Goal: Transaction & Acquisition: Purchase product/service

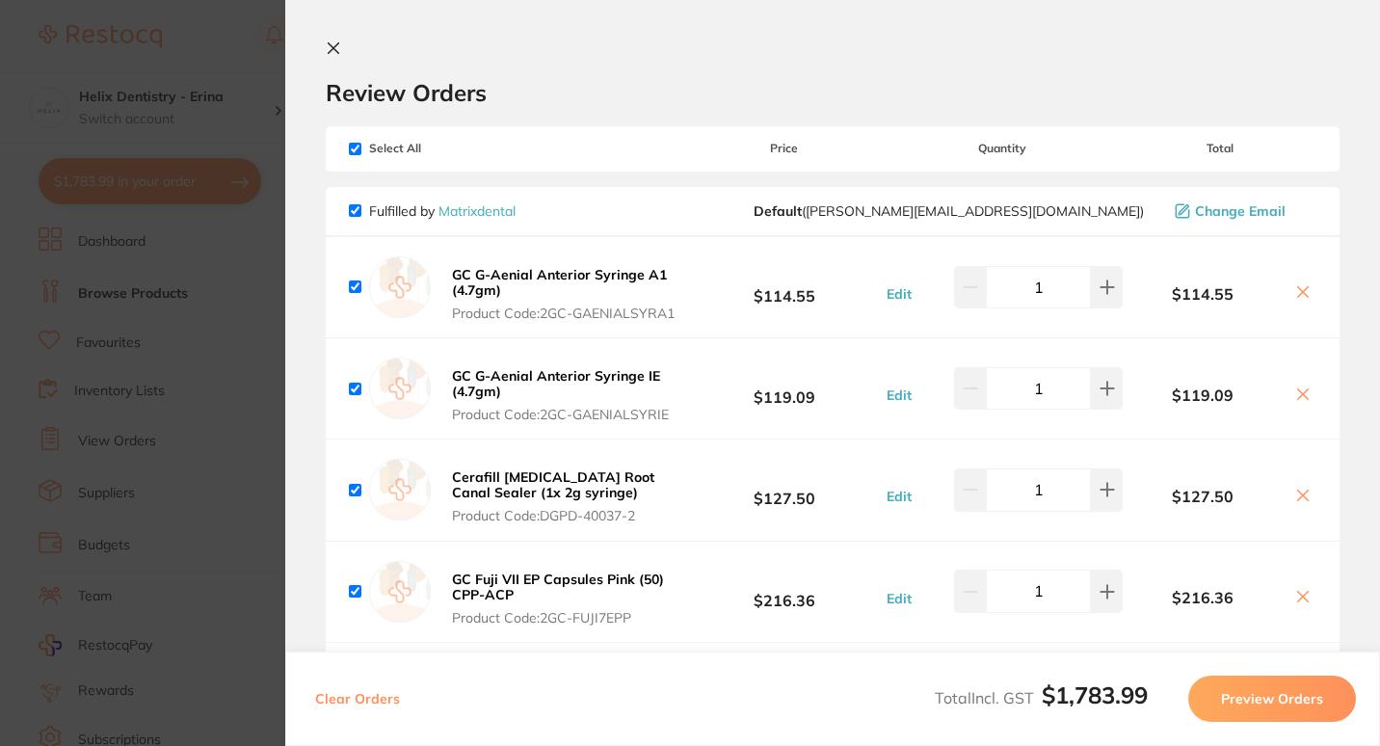
click at [234, 198] on section "Update RRP Set your pre negotiated price for this item. Item Agreed RRP (excl. …" at bounding box center [690, 373] width 1380 height 746
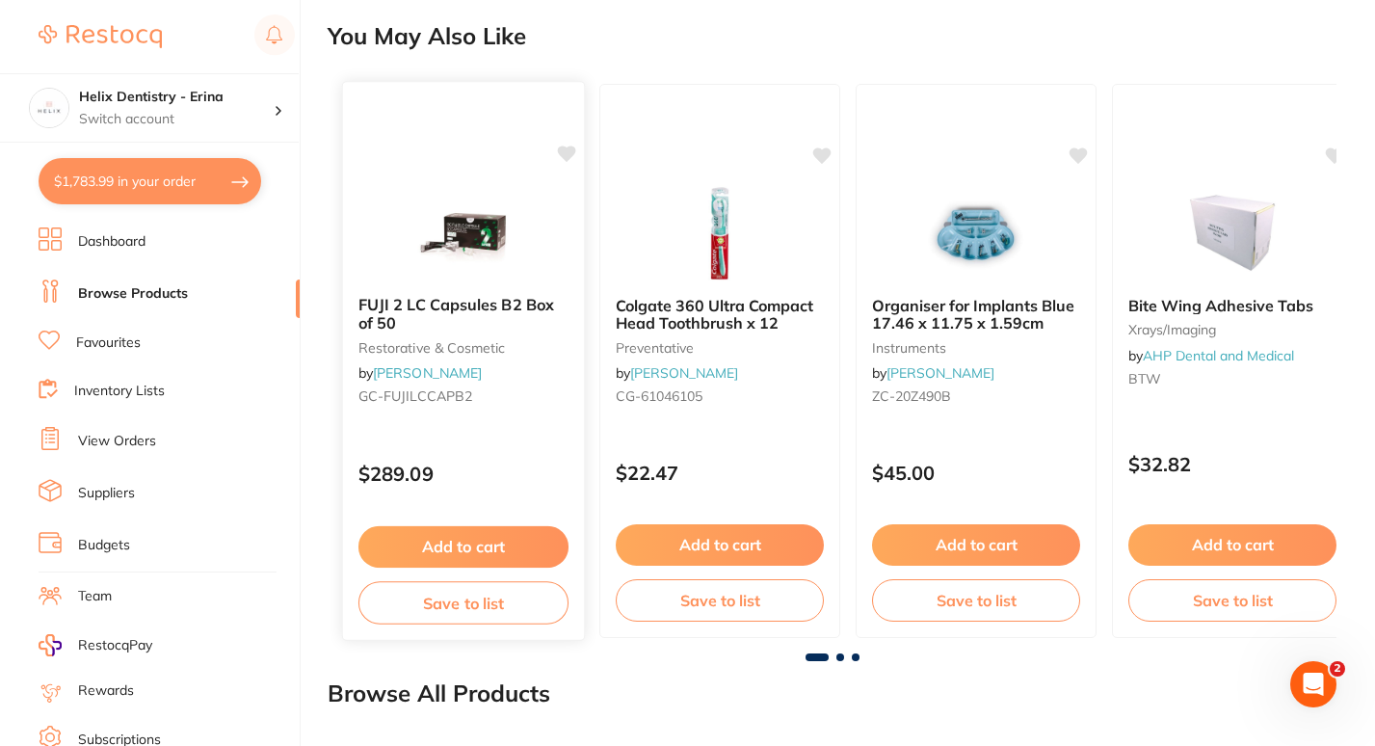
scroll to position [1311, 0]
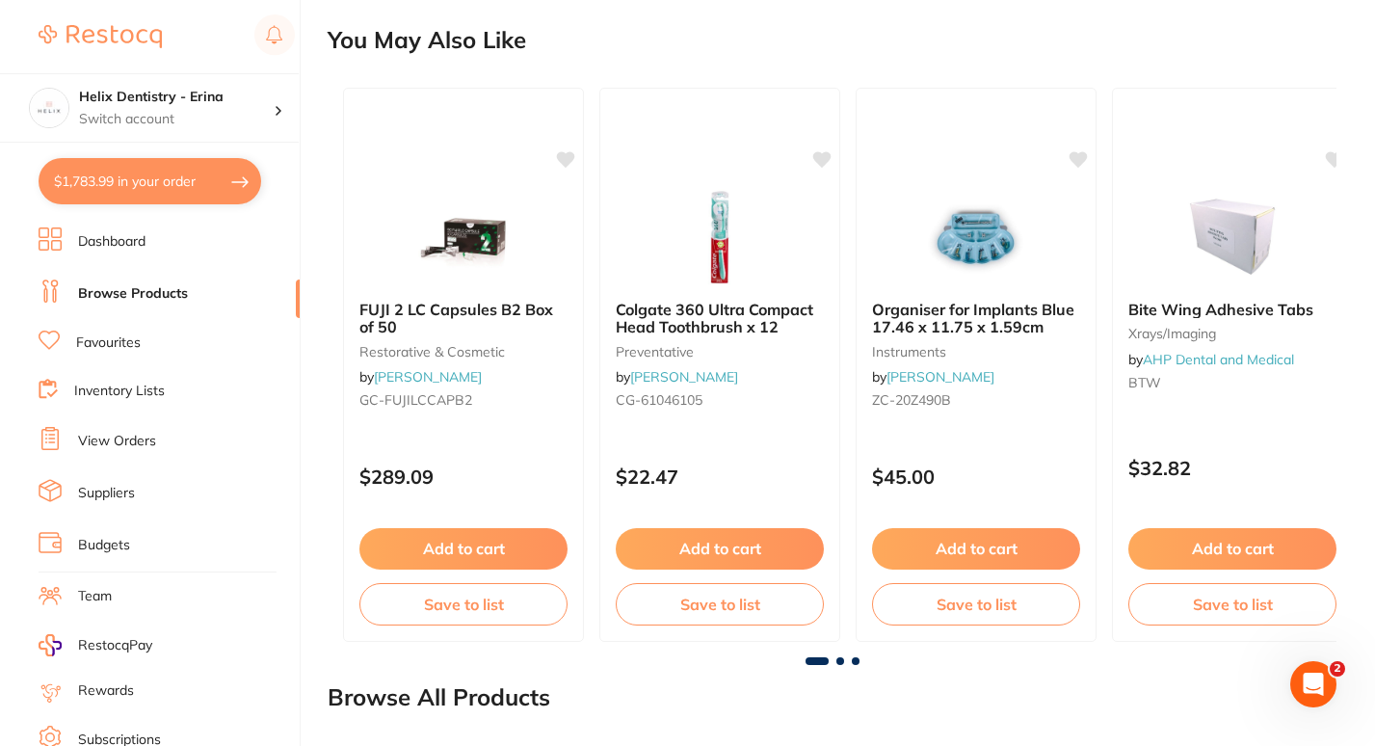
click at [200, 192] on button "$1,783.99 in your order" at bounding box center [150, 181] width 223 height 46
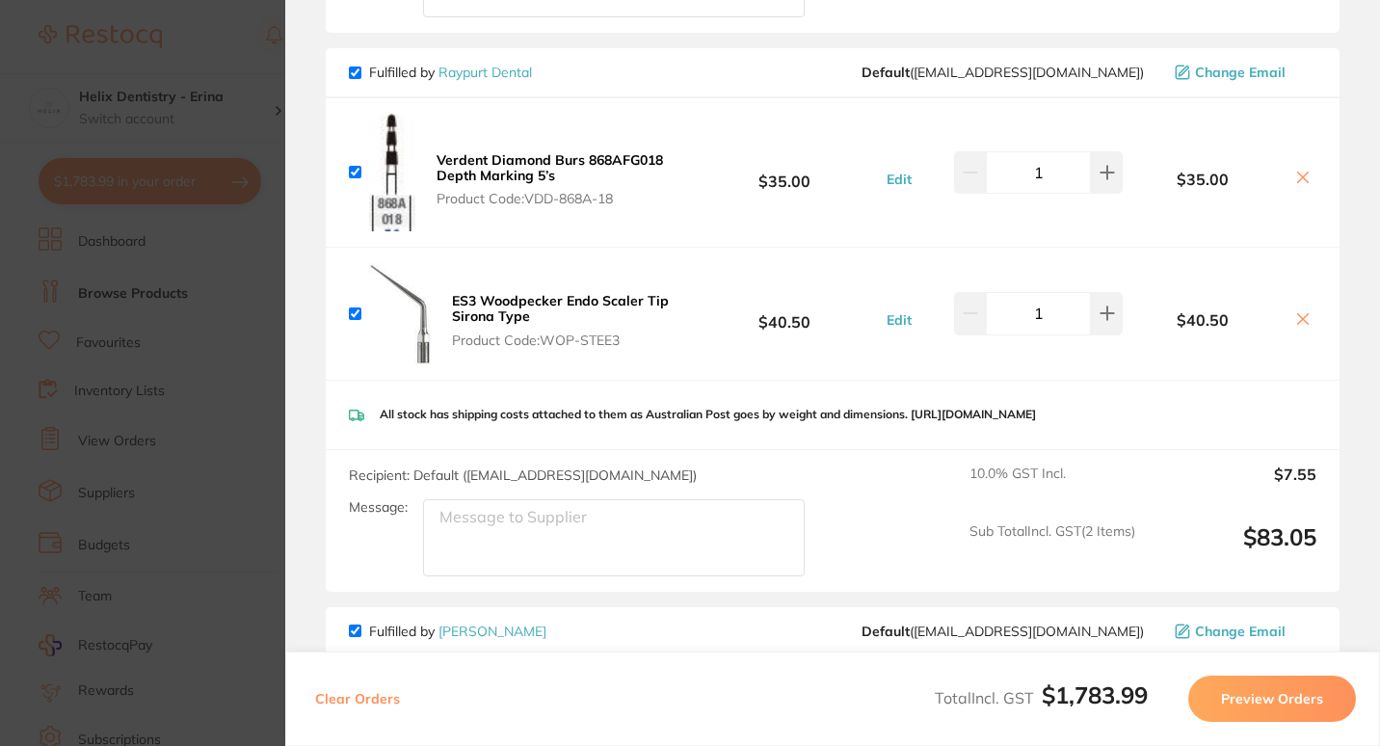
scroll to position [818, 0]
click at [1295, 185] on icon at bounding box center [1302, 179] width 15 height 15
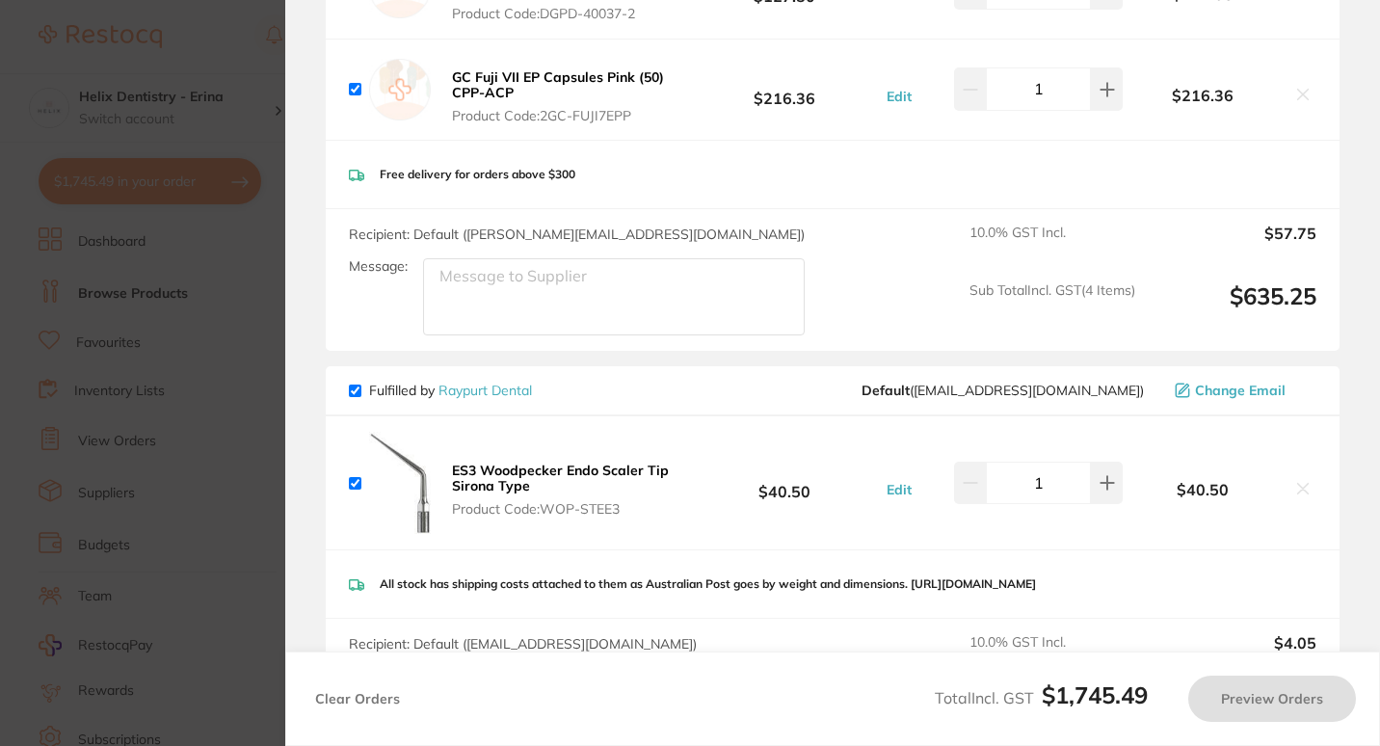
checkbox input "true"
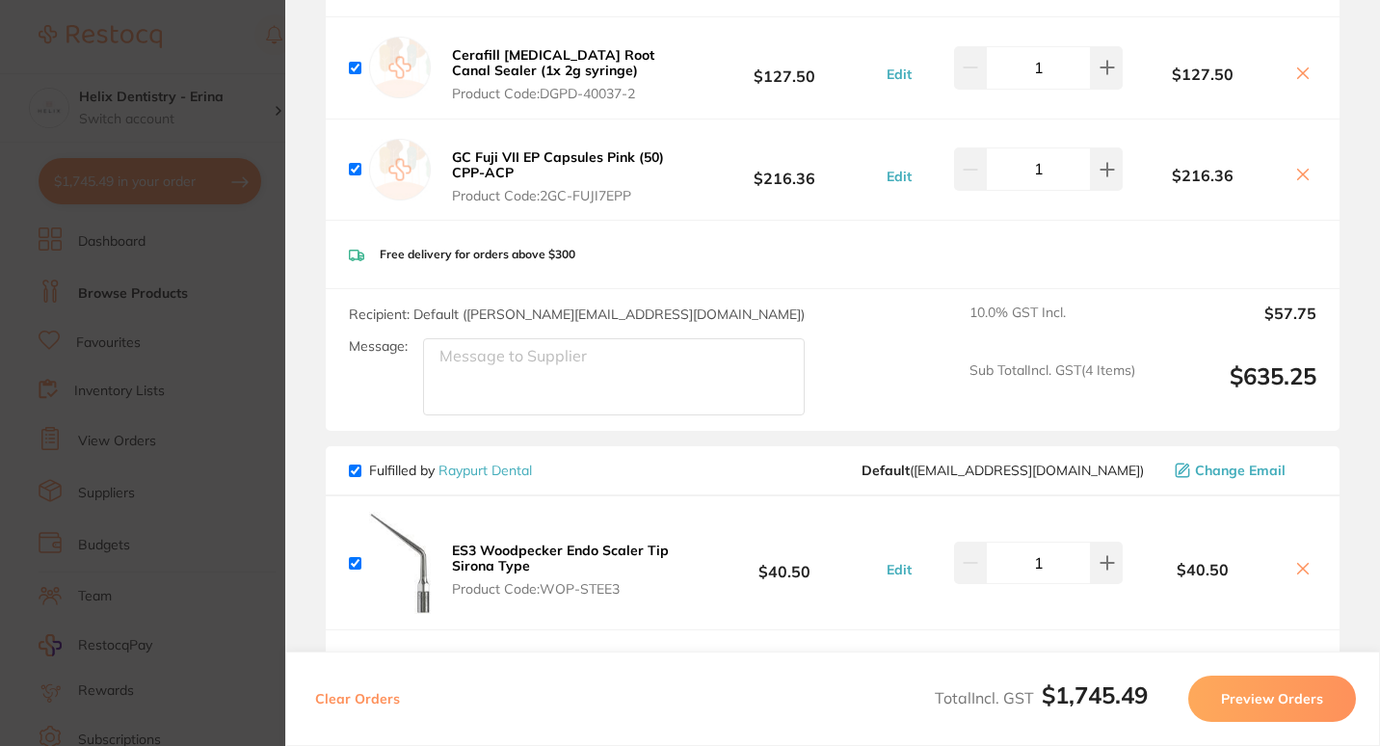
scroll to position [421, 0]
click at [269, 342] on section "Update RRP Set your pre negotiated price for this item. Item Agreed RRP (excl. …" at bounding box center [690, 373] width 1380 height 746
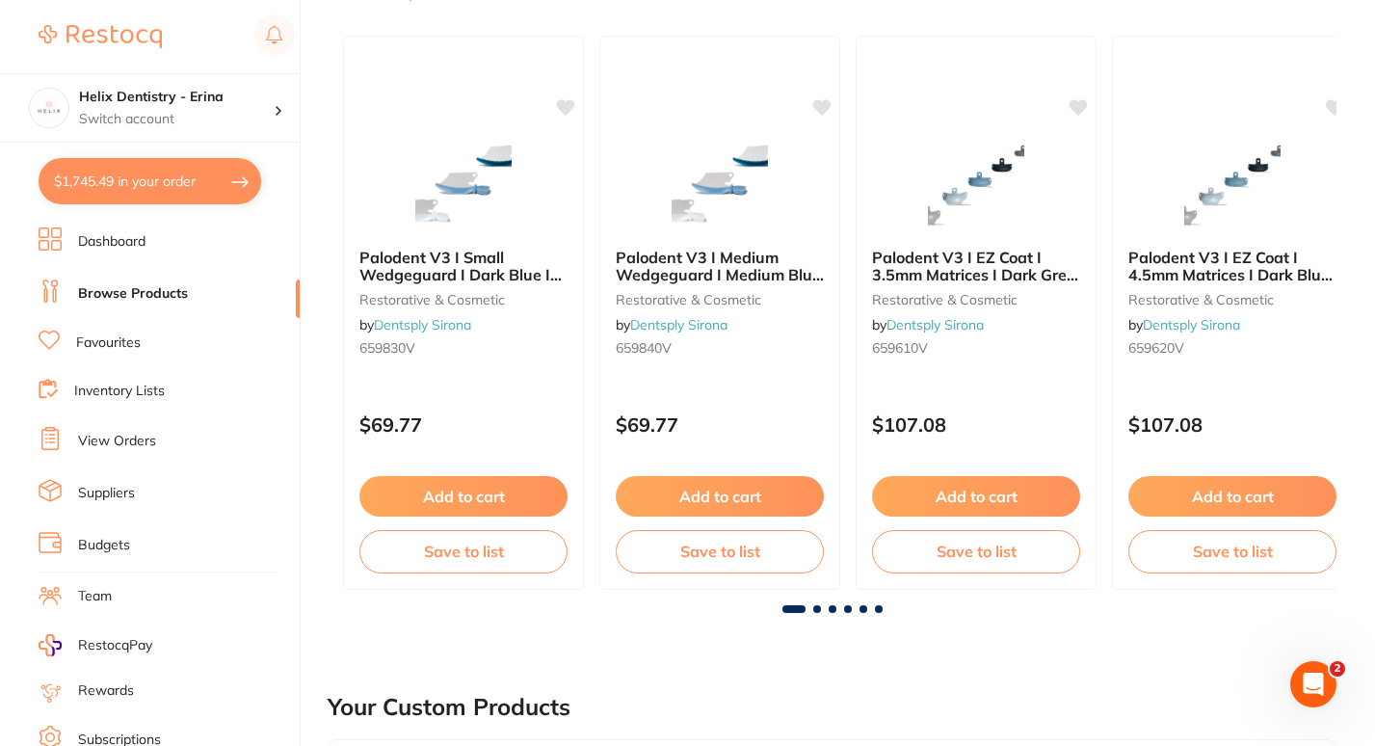
scroll to position [0, 0]
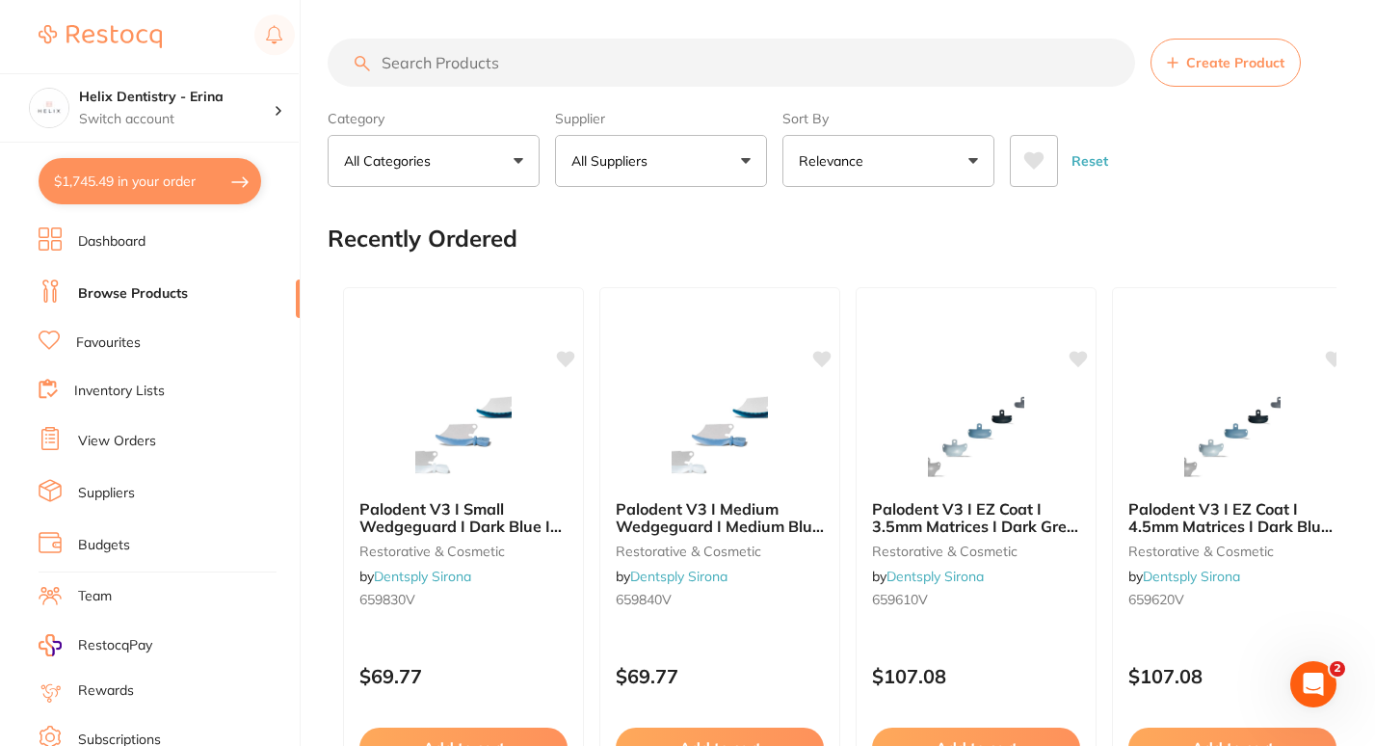
click at [571, 51] on input "search" at bounding box center [732, 63] width 808 height 48
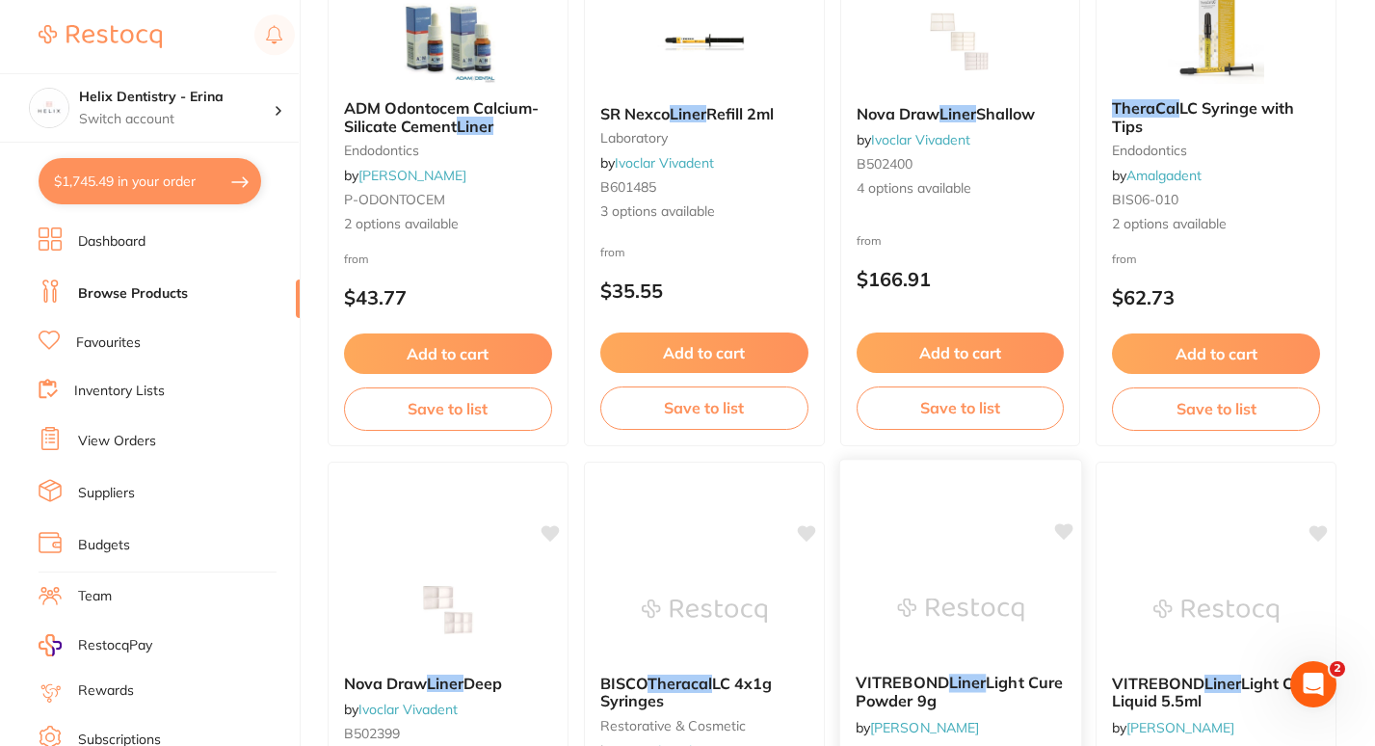
scroll to position [379, 0]
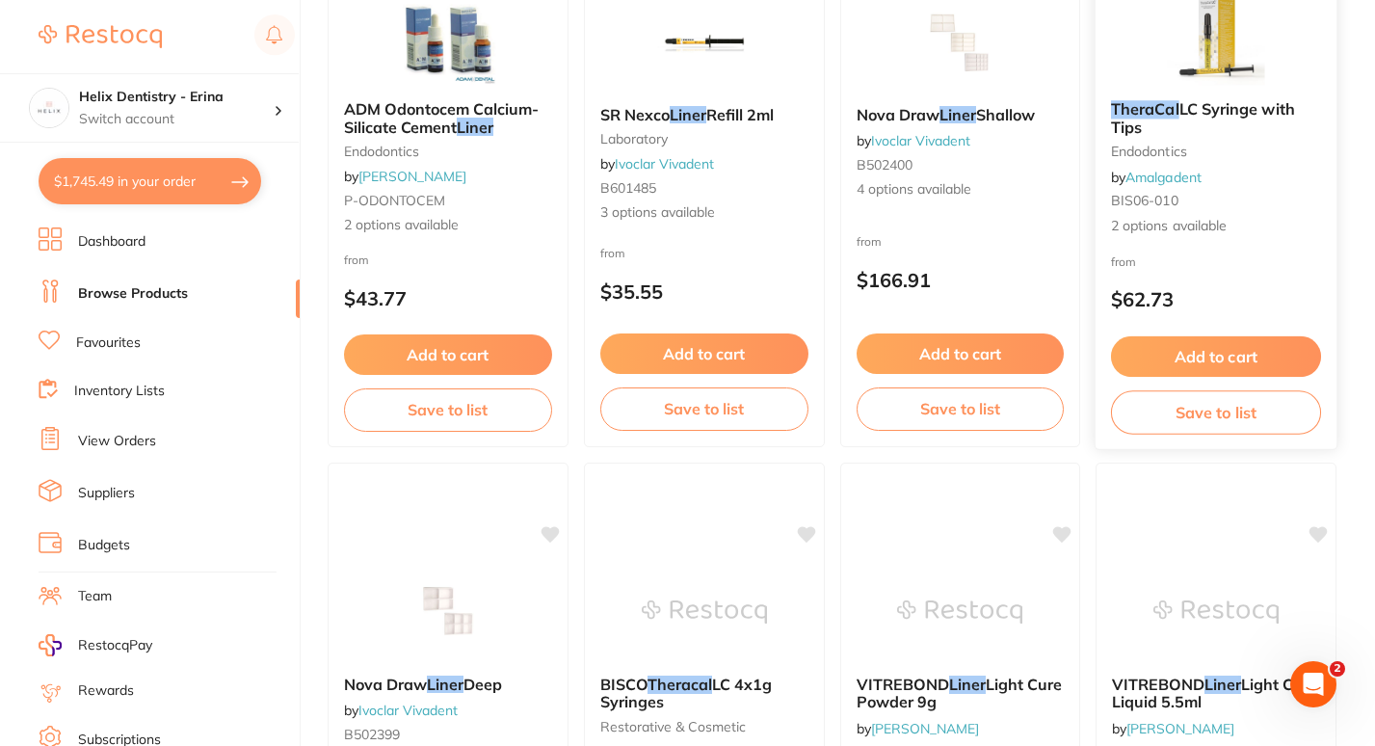
click at [1157, 171] on link "Amalgadent" at bounding box center [1164, 176] width 76 height 17
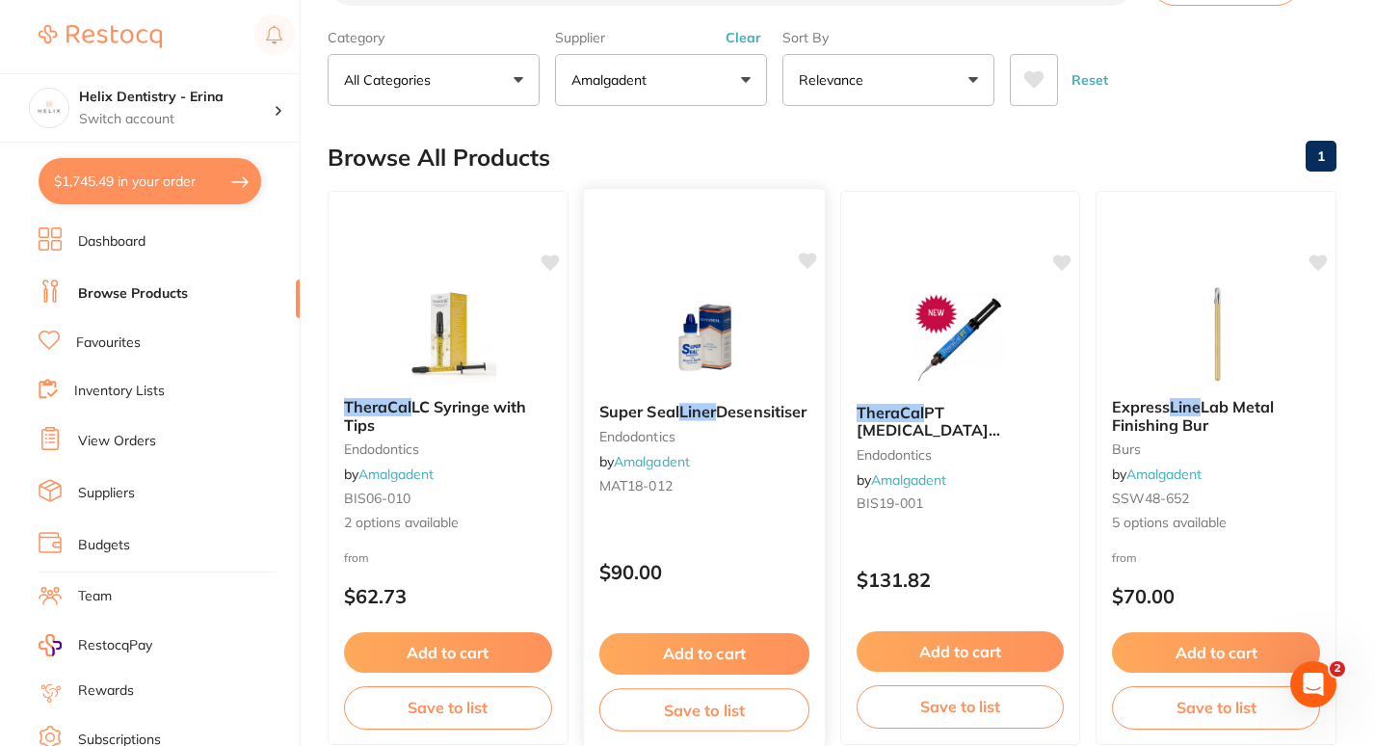
scroll to position [113, 0]
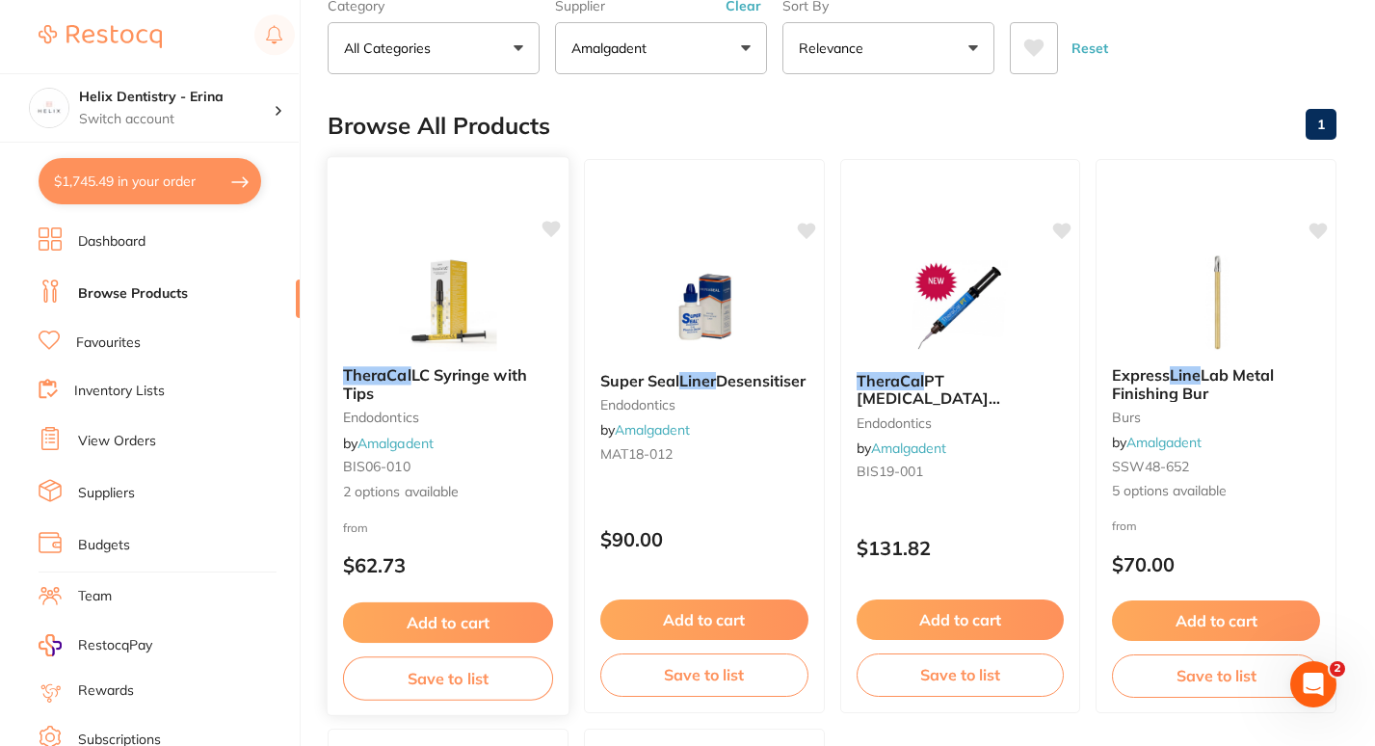
click at [413, 444] on link "Amalgadent" at bounding box center [396, 442] width 76 height 17
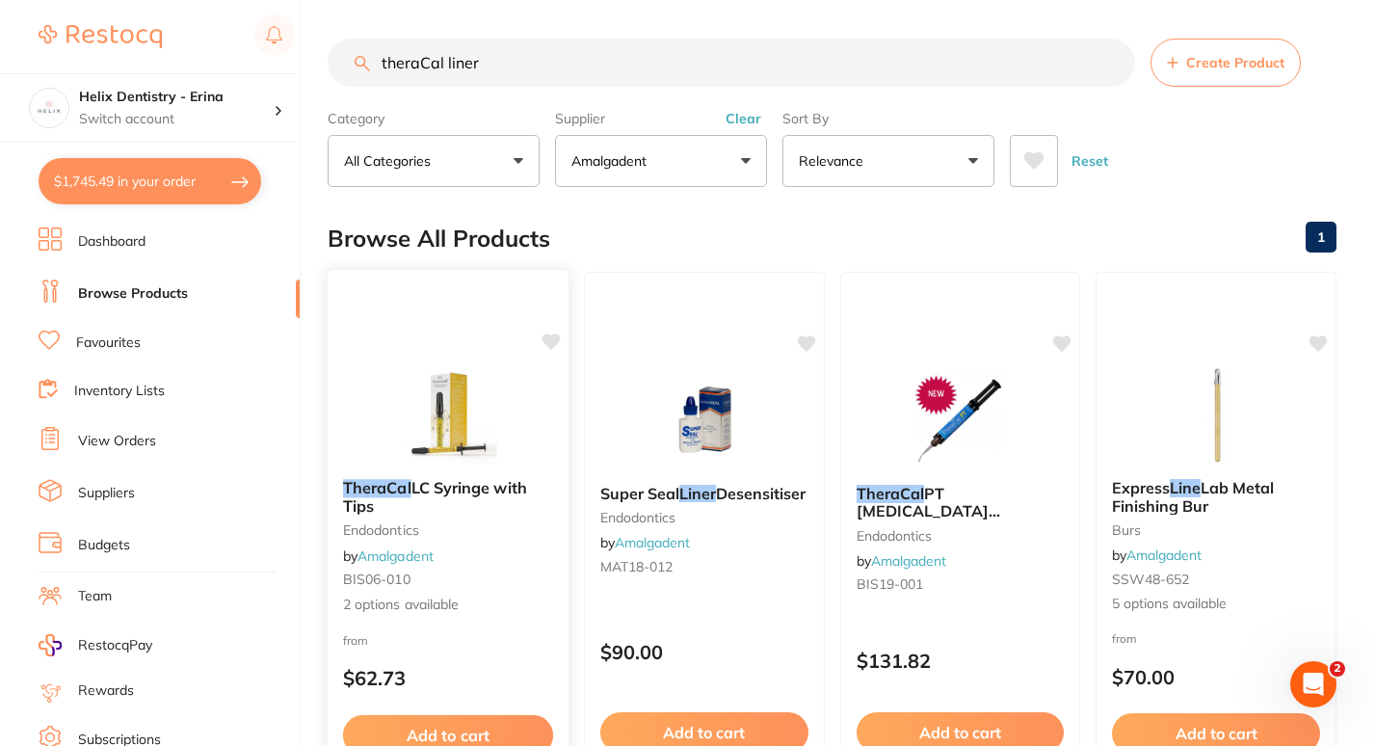
click at [433, 409] on img at bounding box center [448, 414] width 126 height 97
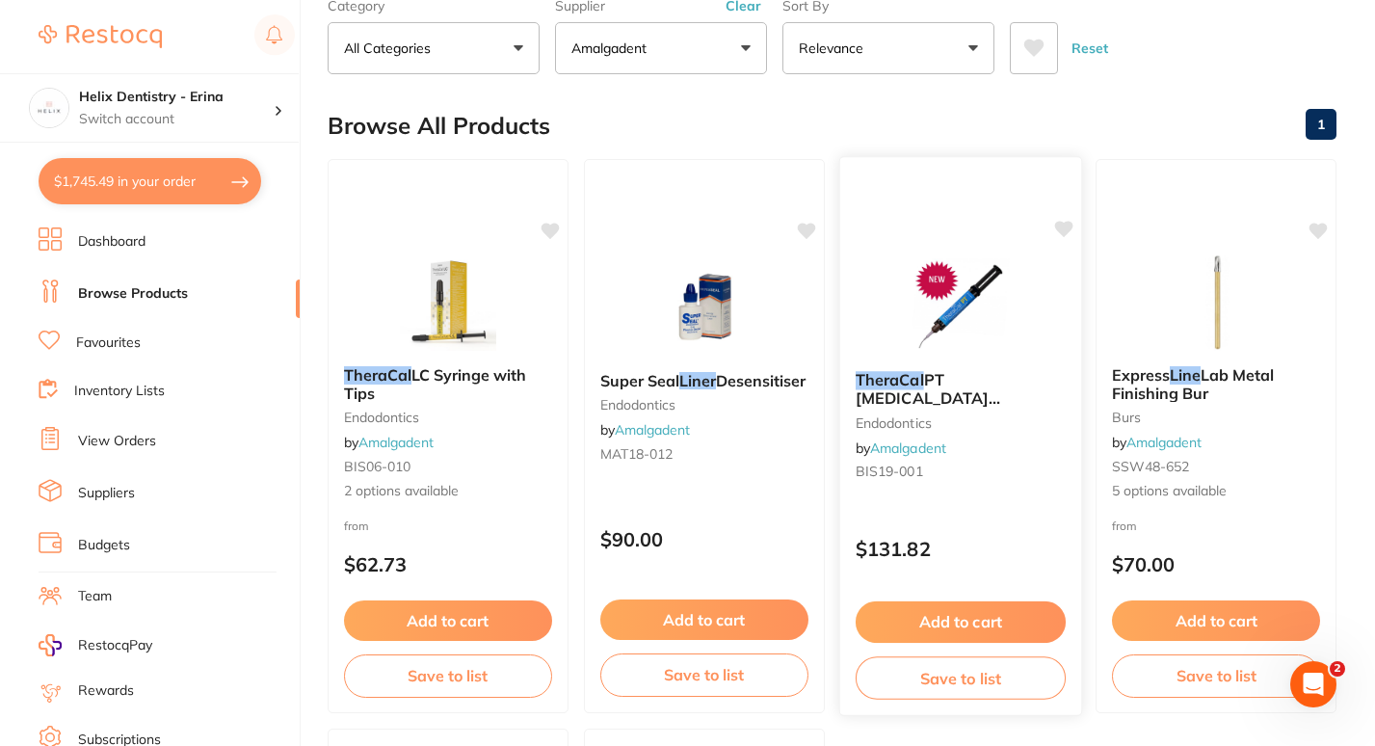
click at [960, 382] on span "PT [MEDICAL_DATA] Treatment" at bounding box center [927, 397] width 145 height 55
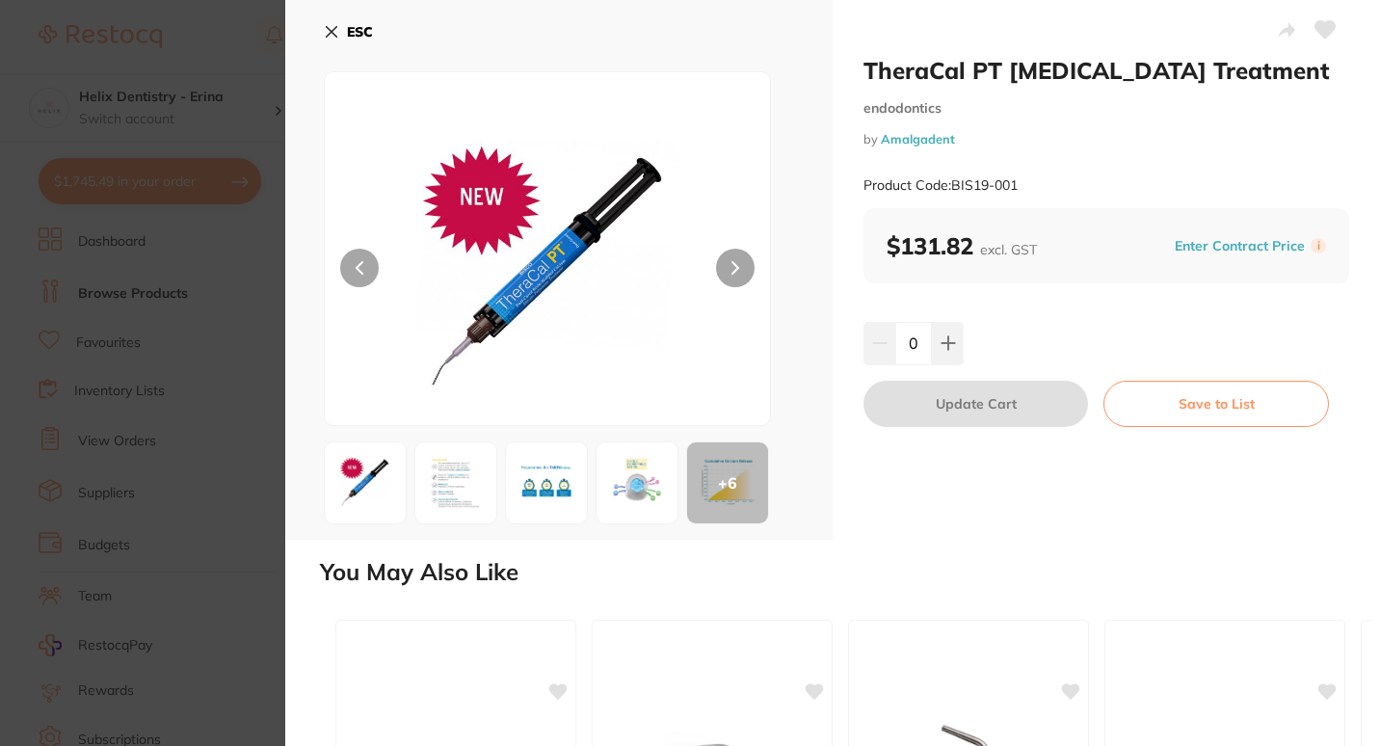
click at [330, 44] on button "ESC" at bounding box center [348, 31] width 49 height 33
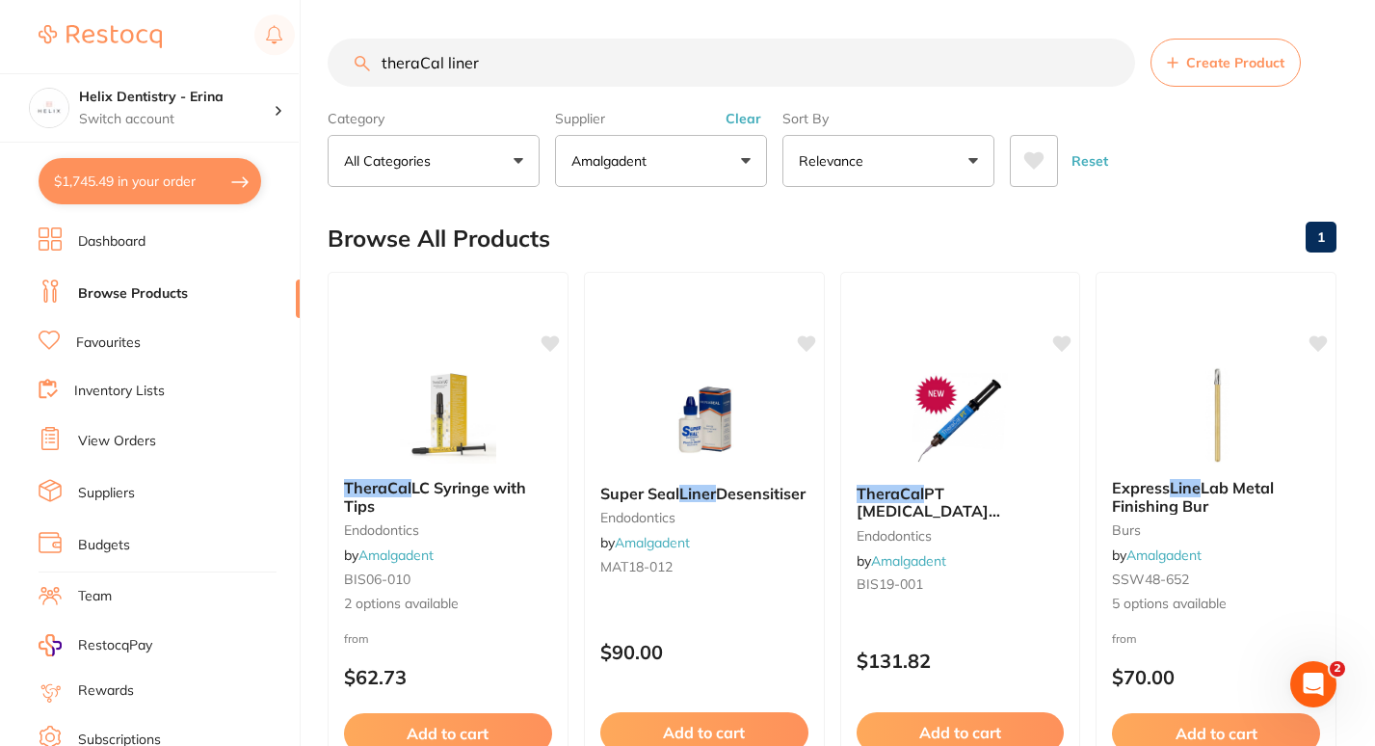
click at [430, 64] on input "theraCal liner" at bounding box center [732, 63] width 808 height 48
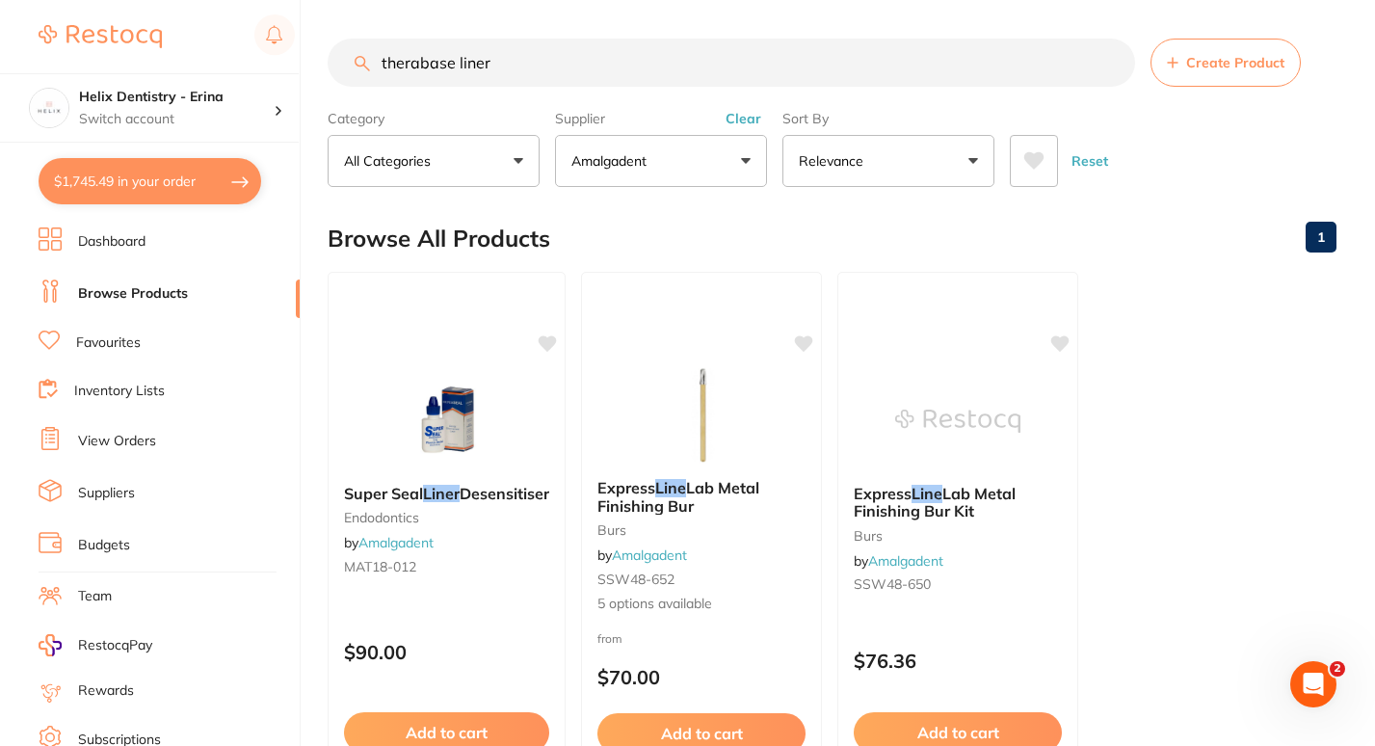
click at [487, 58] on input "therabase liner" at bounding box center [732, 63] width 808 height 48
type input "therabase"
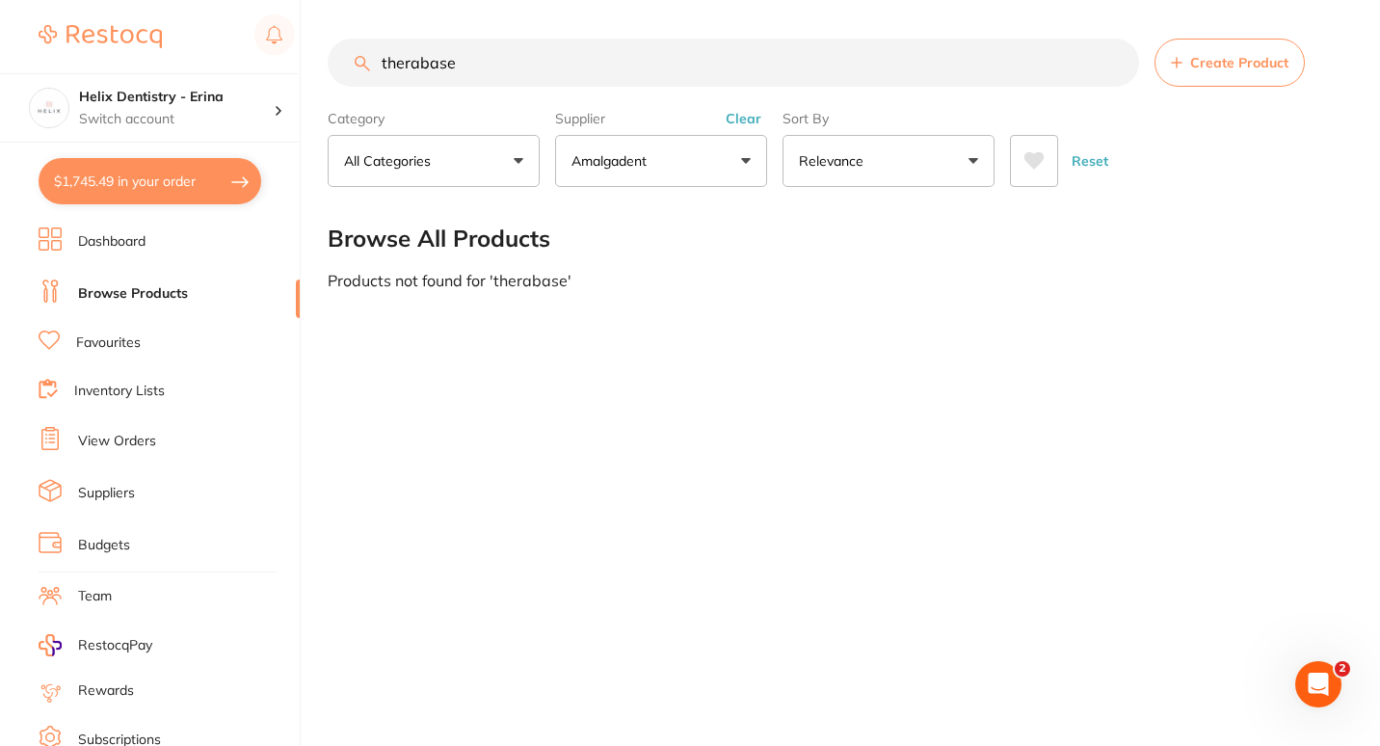
click at [176, 183] on button "$1,745.49 in your order" at bounding box center [150, 181] width 223 height 46
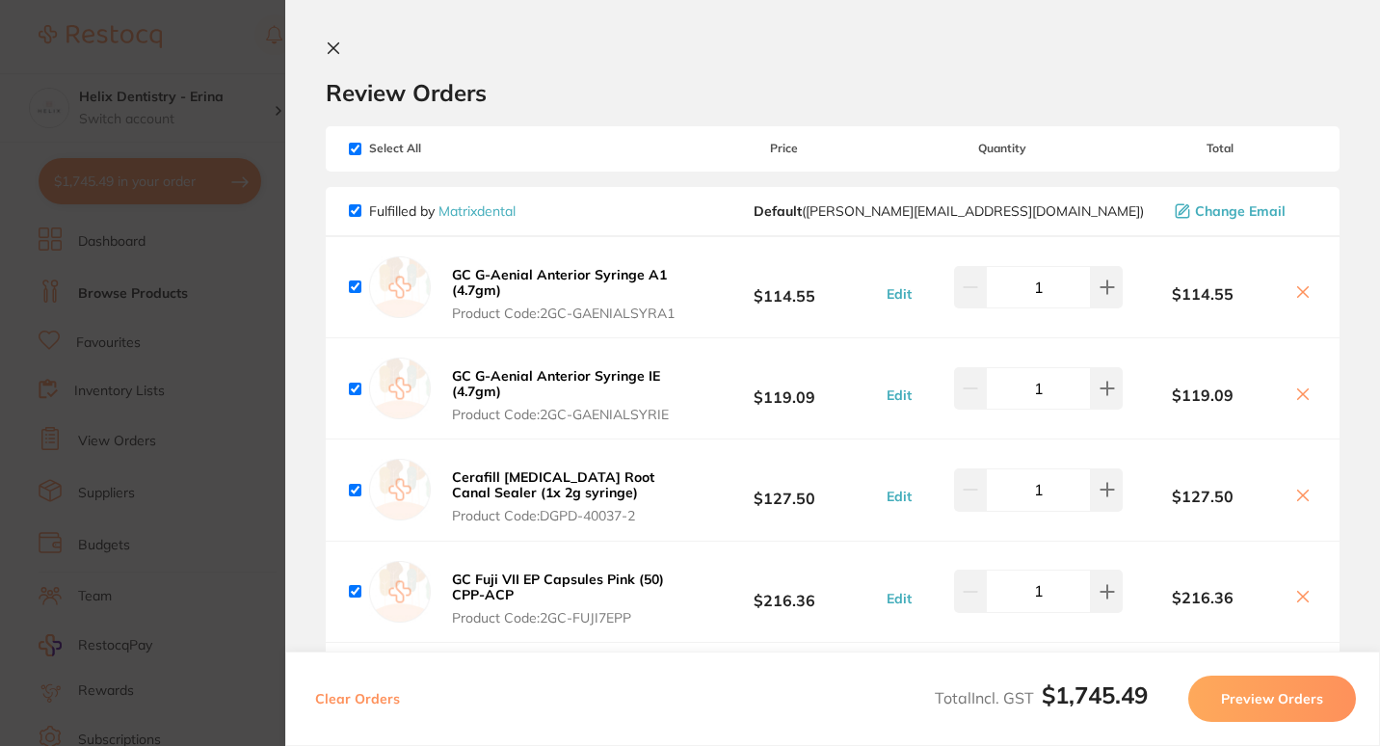
click at [242, 69] on section "Update RRP Set your pre negotiated price for this item. Item Agreed RRP (excl. …" at bounding box center [690, 373] width 1380 height 746
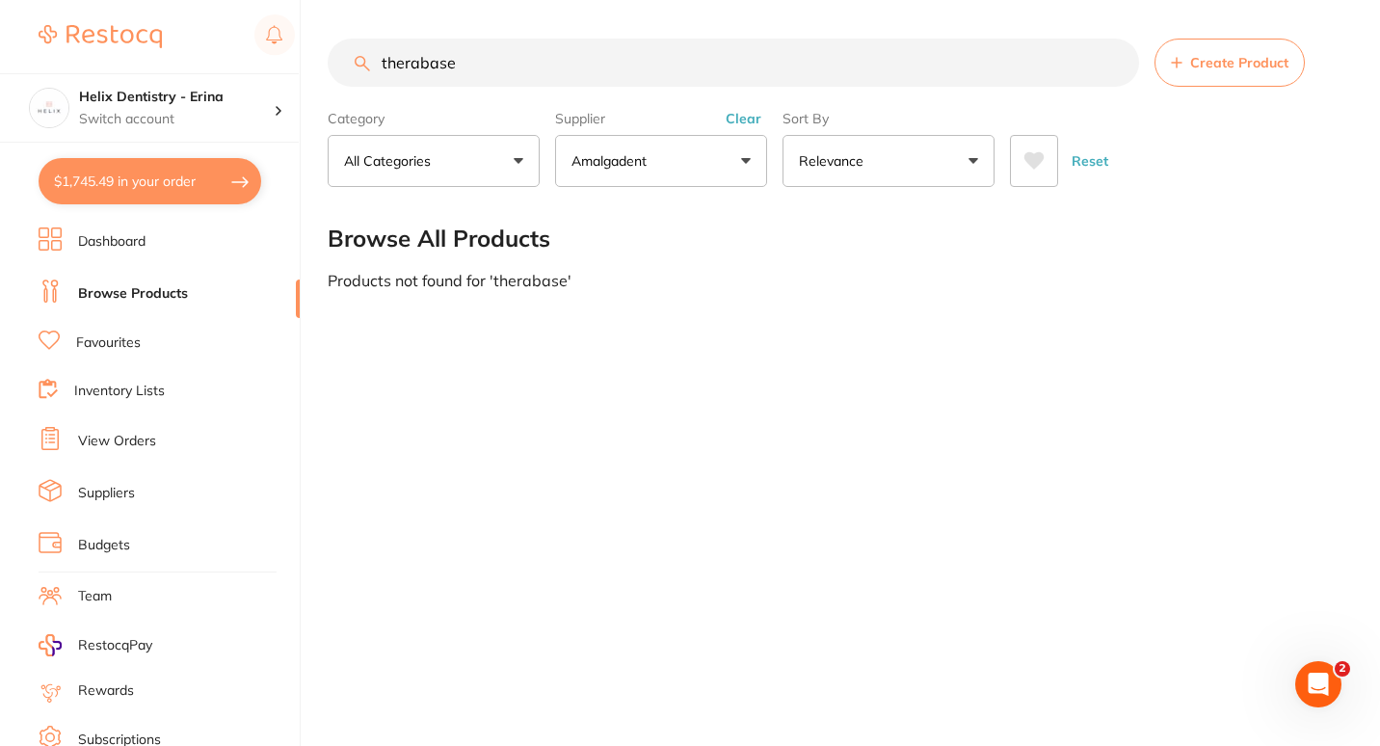
click at [113, 39] on img at bounding box center [100, 36] width 123 height 23
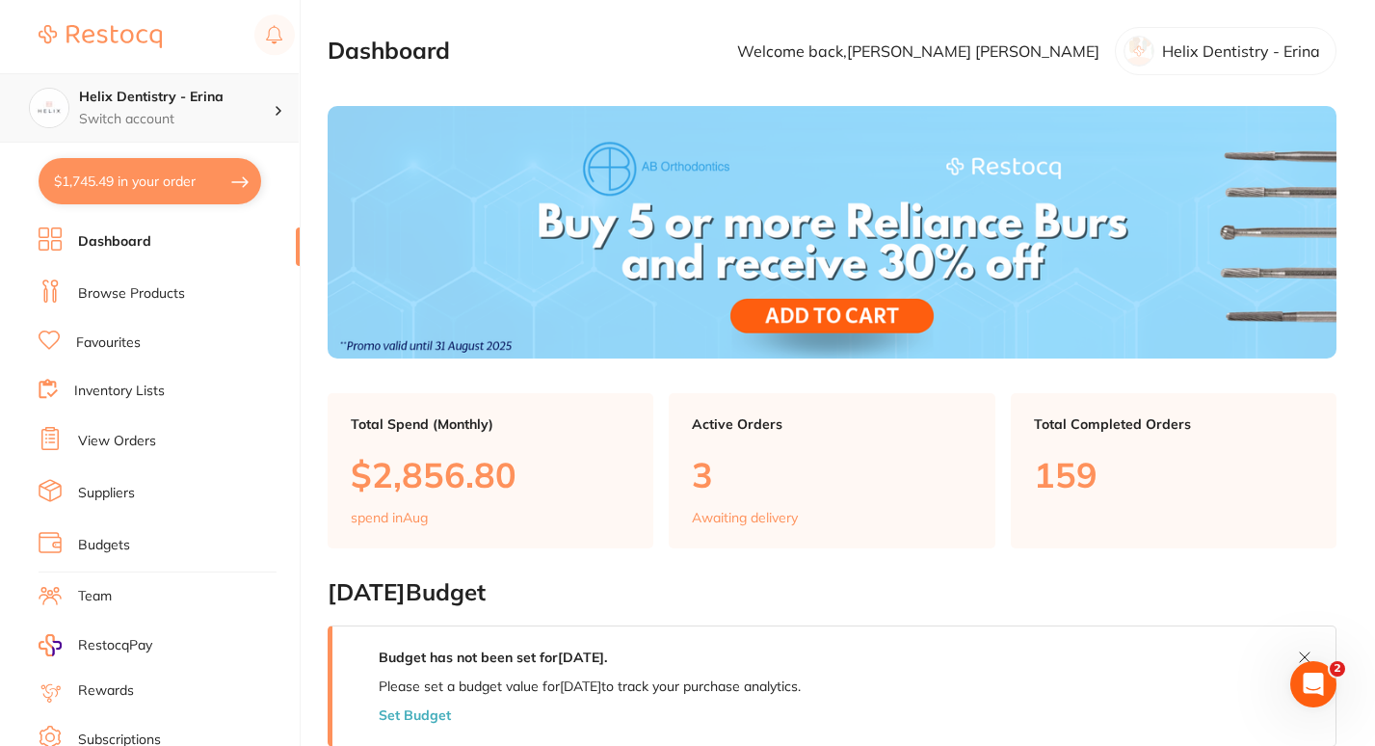
click at [236, 114] on p "Switch account" at bounding box center [176, 119] width 195 height 19
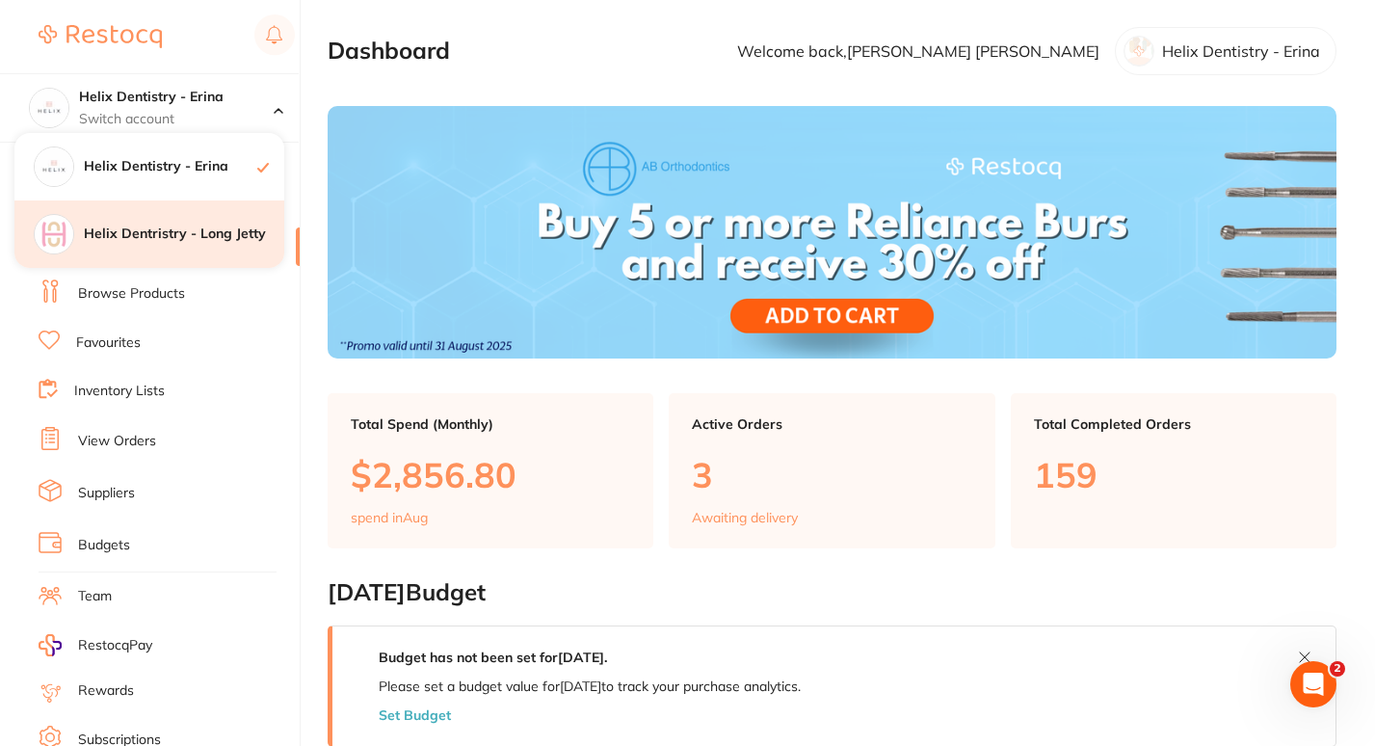
click at [205, 227] on h4 "Helix Dentristry - Long Jetty" at bounding box center [184, 234] width 200 height 19
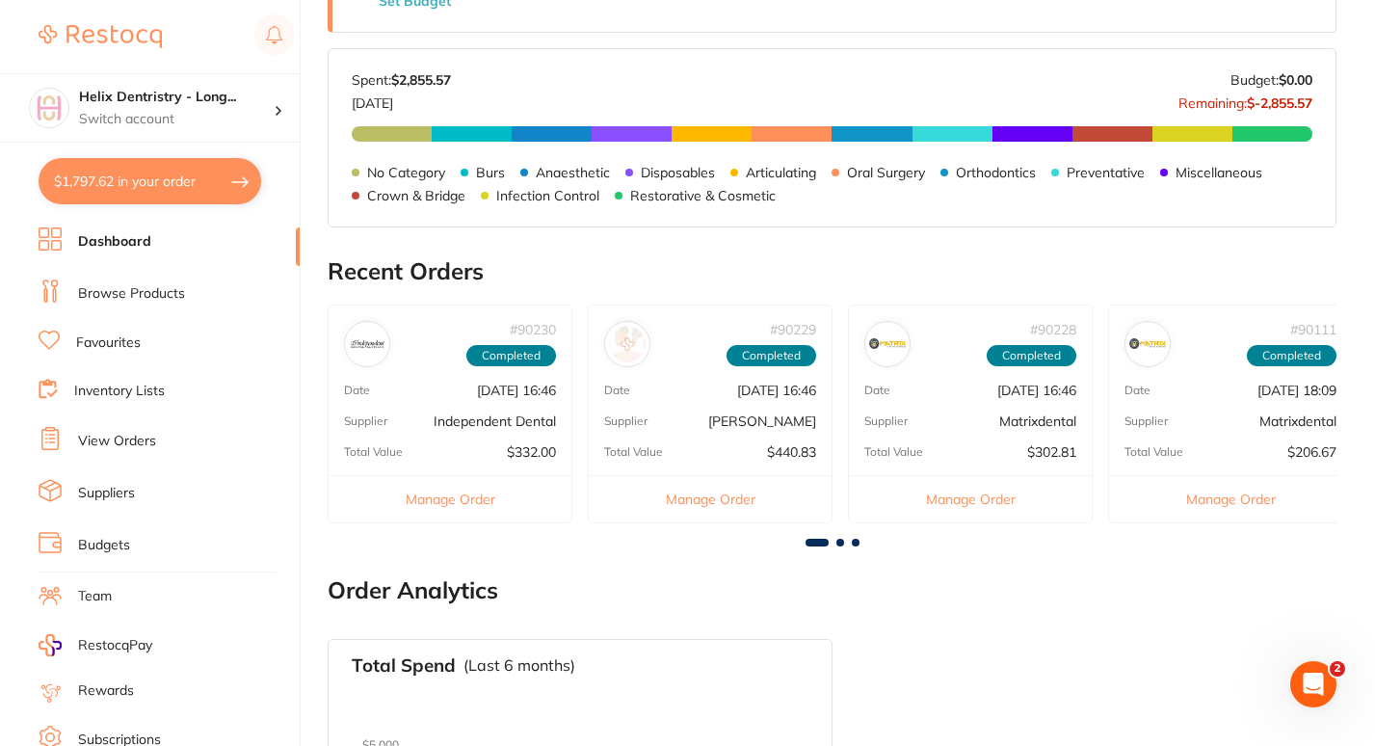
scroll to position [804, 0]
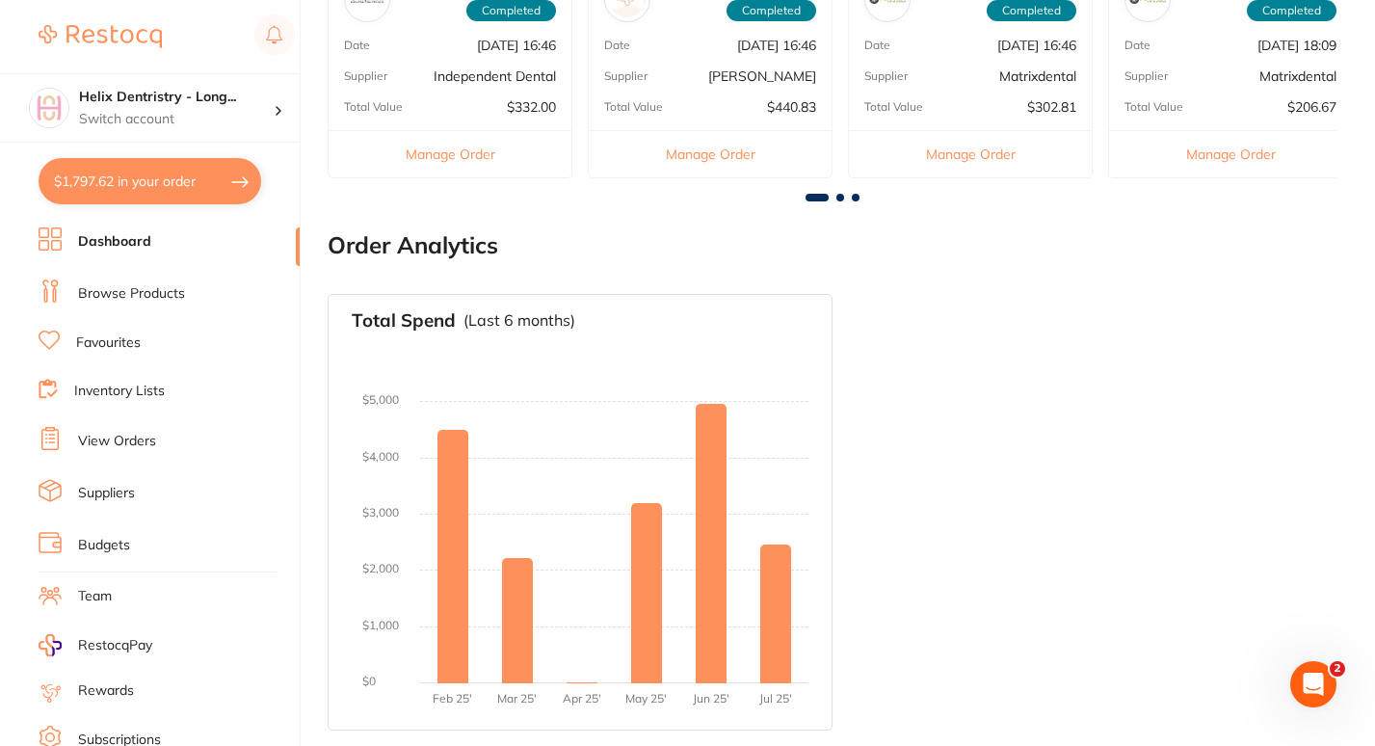
click at [171, 187] on button "$1,797.62 in your order" at bounding box center [150, 181] width 223 height 46
checkbox input "true"
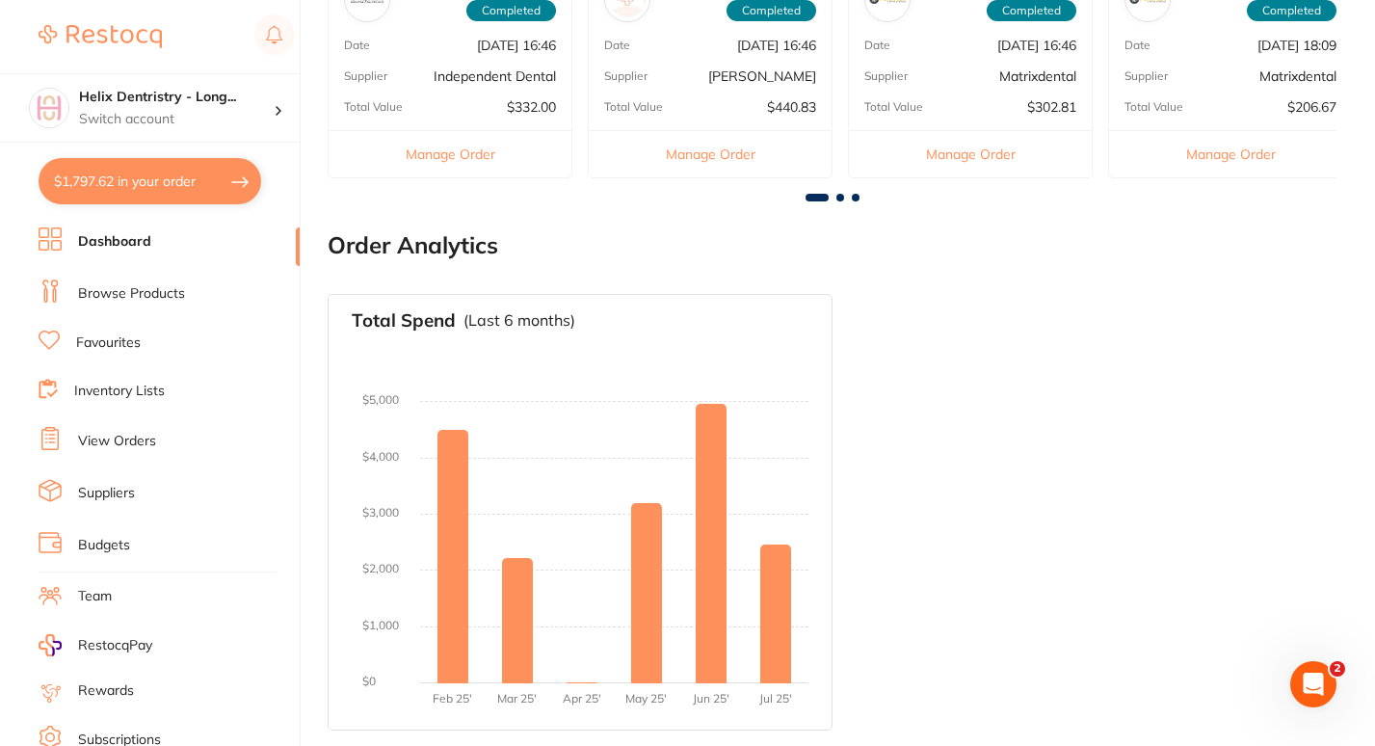
checkbox input "true"
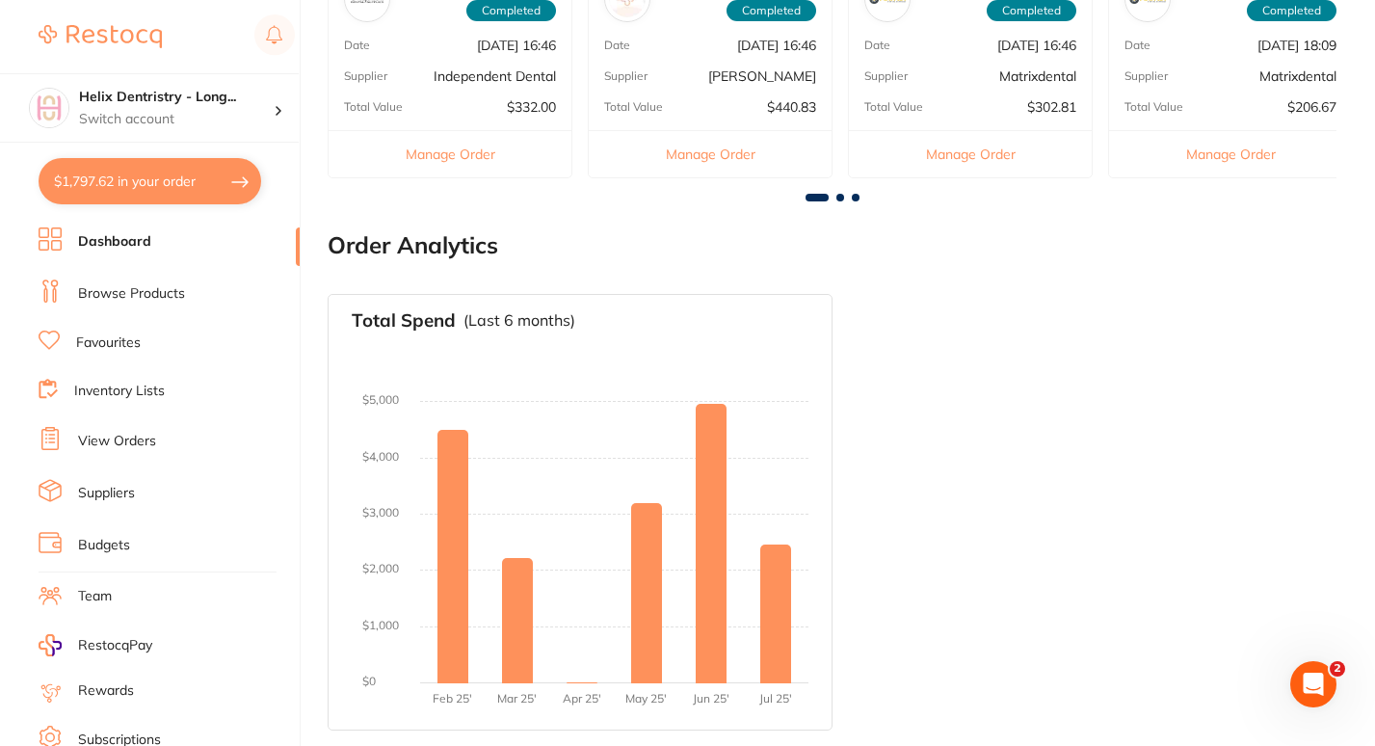
checkbox input "true"
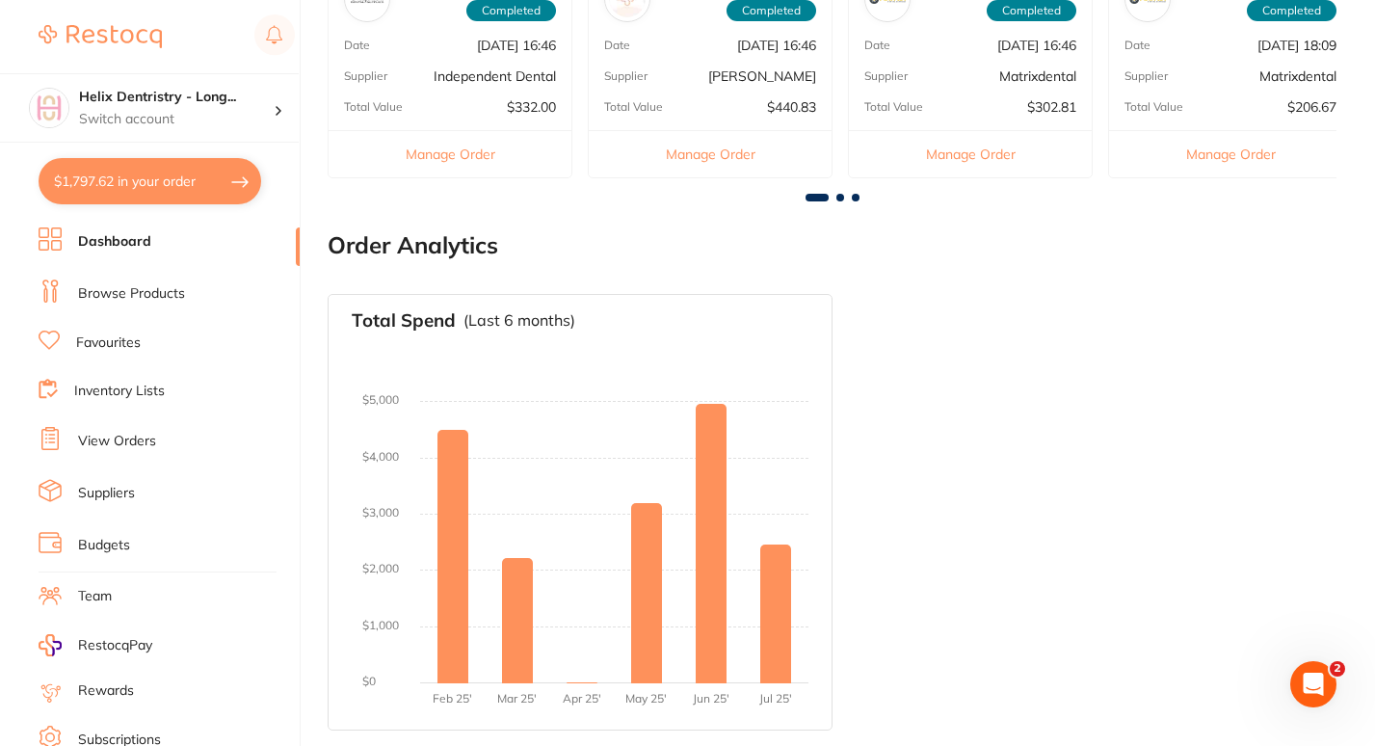
checkbox input "true"
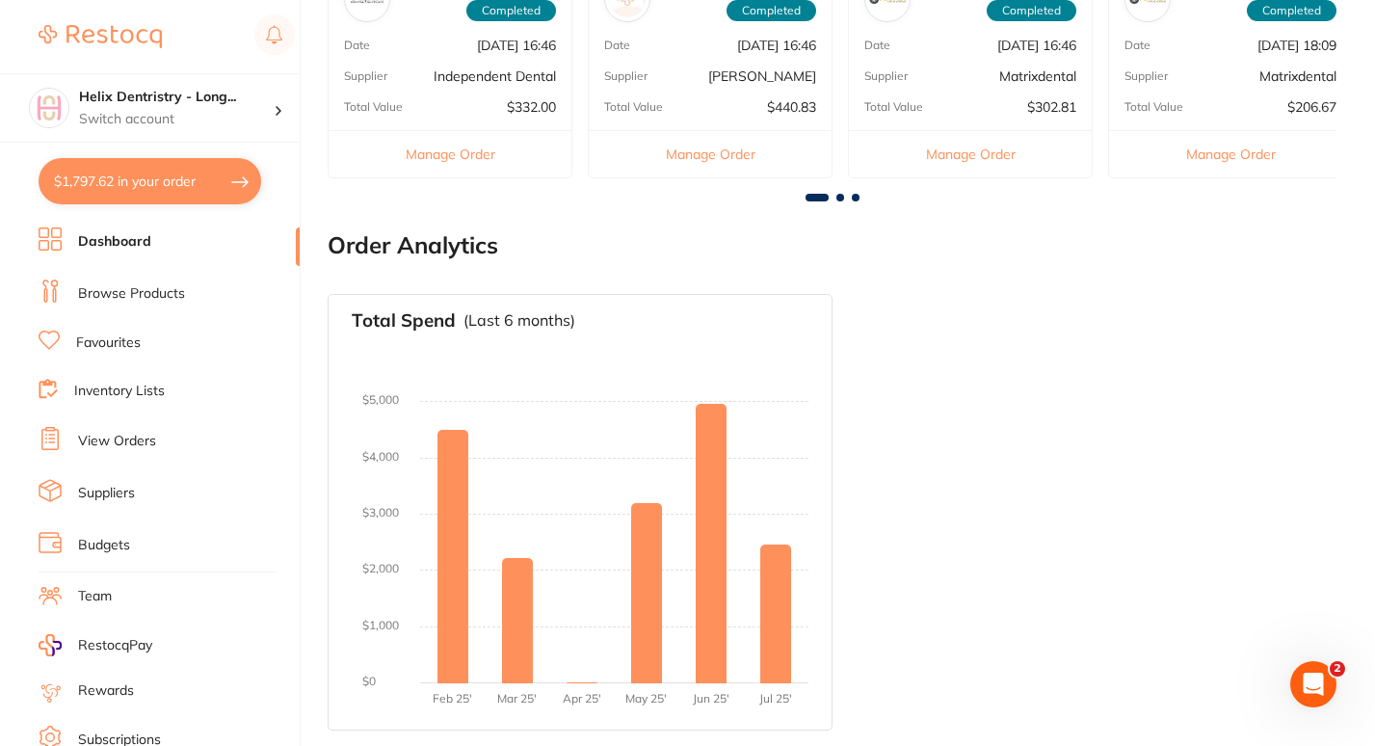
checkbox input "true"
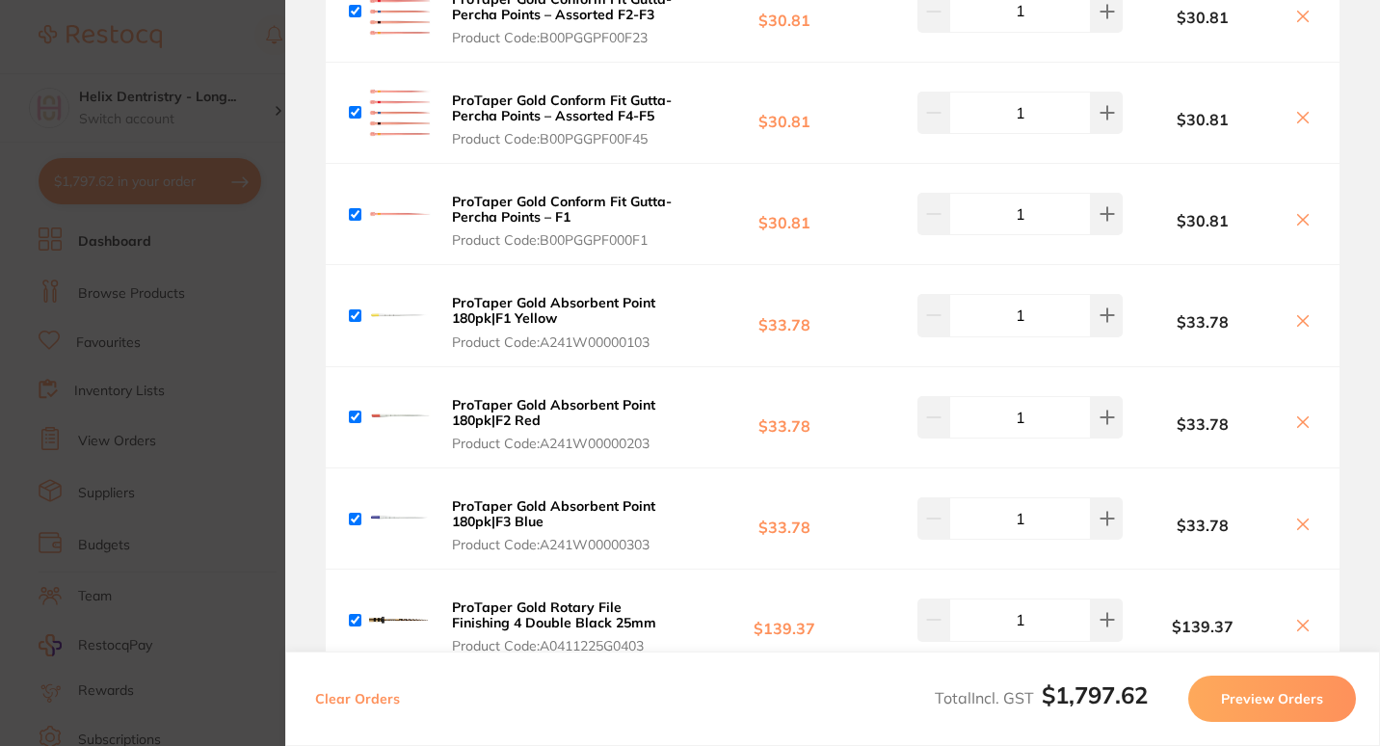
scroll to position [1192, 0]
click at [557, 600] on b "ProTaper Gold Rotary File Finishing 4 Double Black 25mm" at bounding box center [554, 616] width 204 height 33
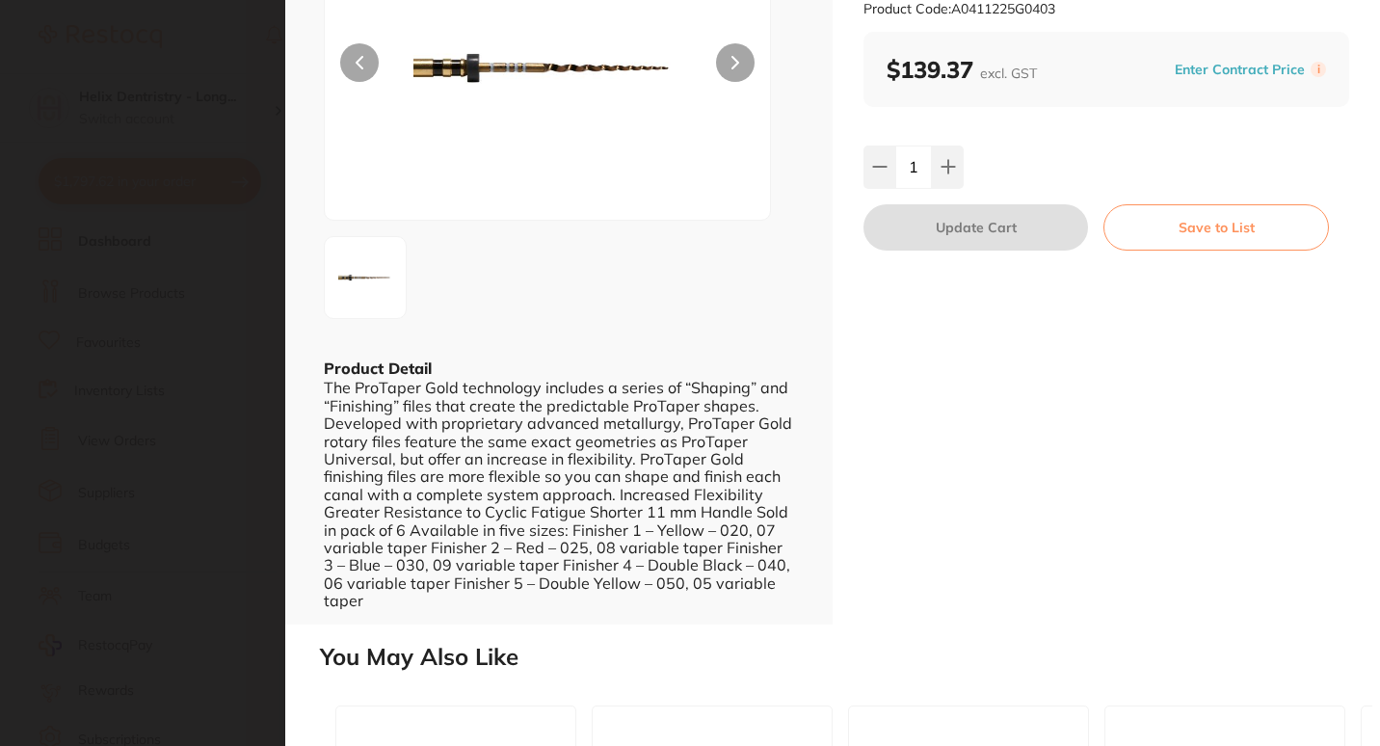
scroll to position [206, 0]
click at [544, 517] on div "The ProTaper Gold technology includes a series of “Shaping” and “Finishing” fil…" at bounding box center [559, 493] width 470 height 230
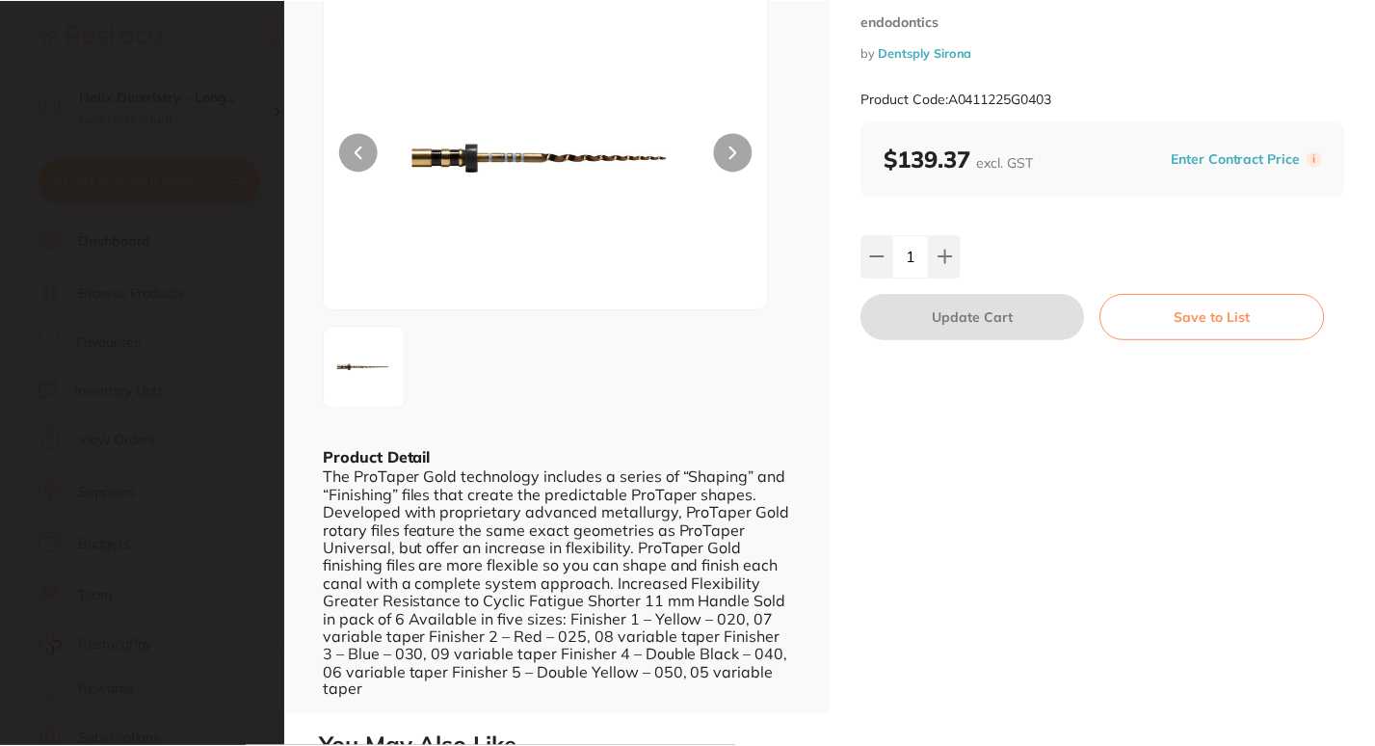
scroll to position [0, 0]
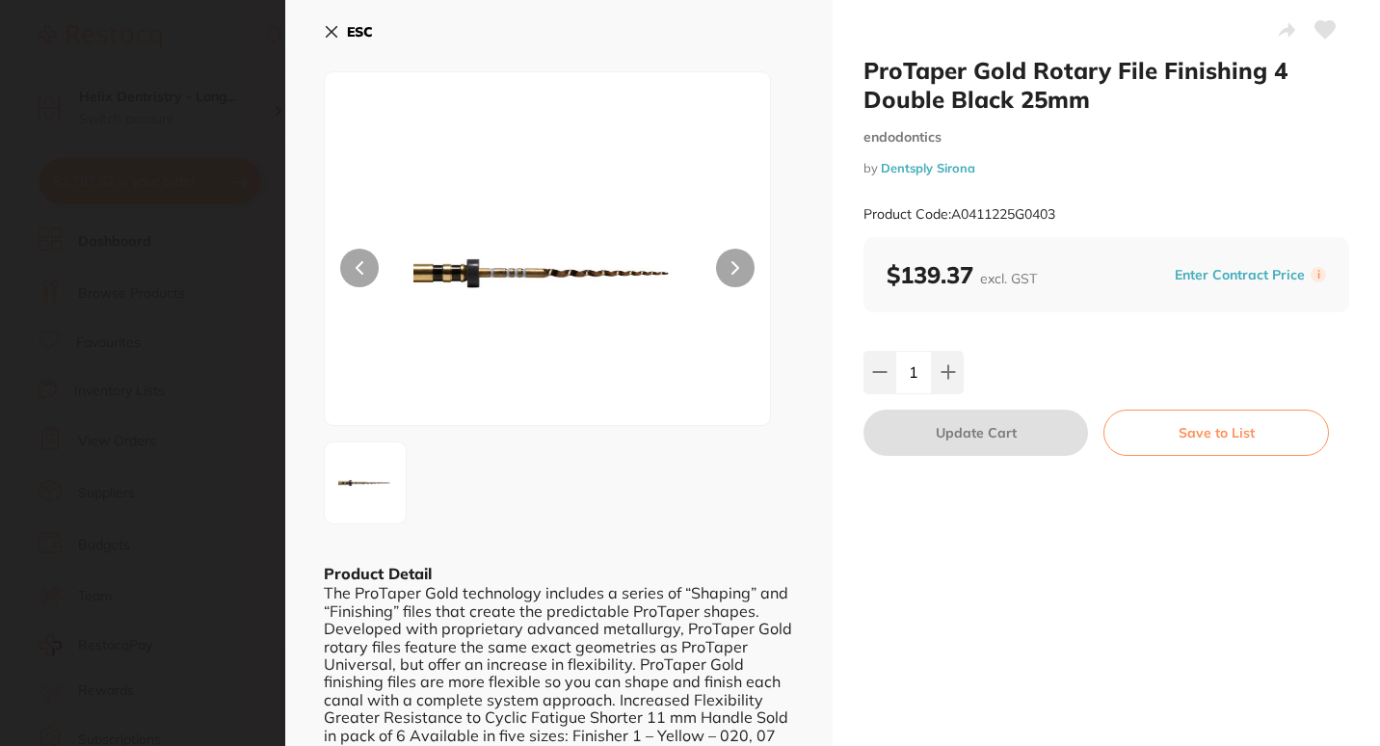
drag, startPoint x: 950, startPoint y: 171, endPoint x: 919, endPoint y: 160, distance: 32.6
click at [919, 160] on link "Dentsply Sirona" at bounding box center [928, 167] width 94 height 15
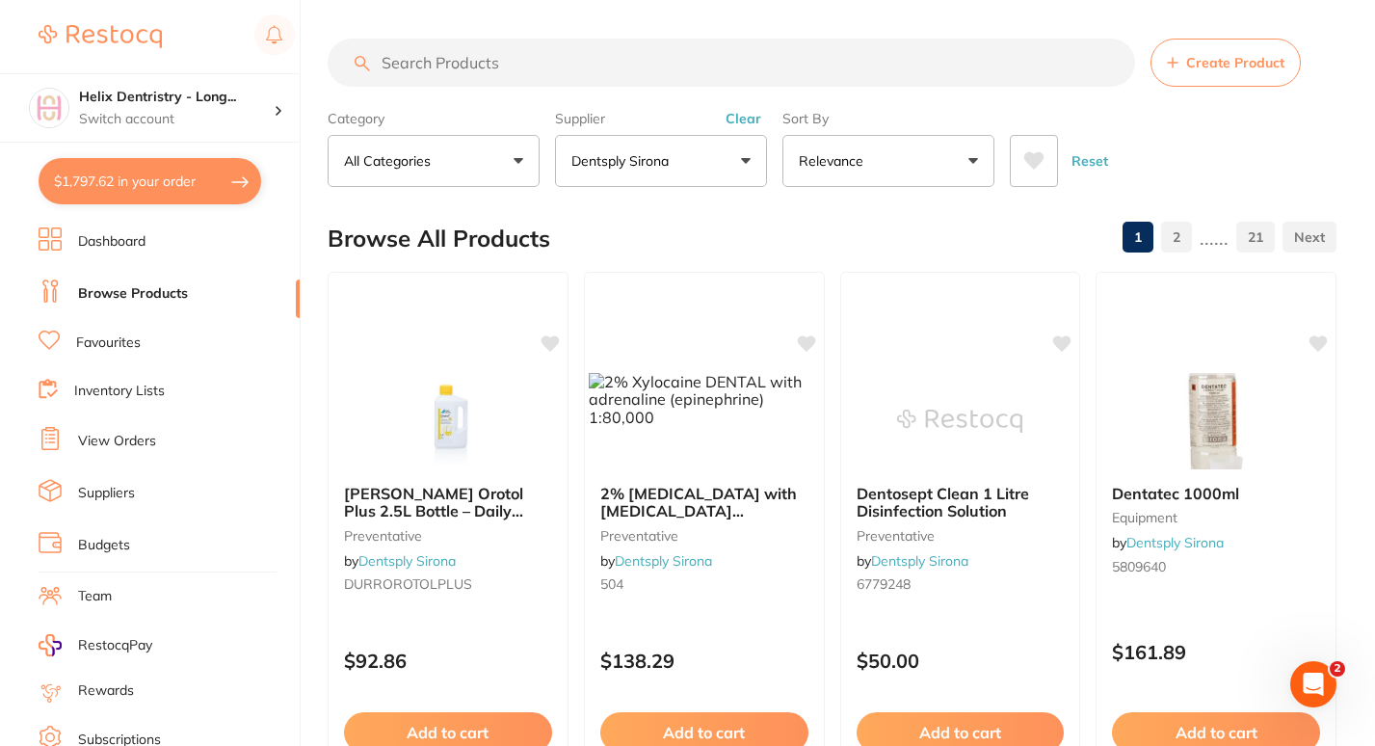
click at [642, 87] on input "search" at bounding box center [732, 63] width 808 height 48
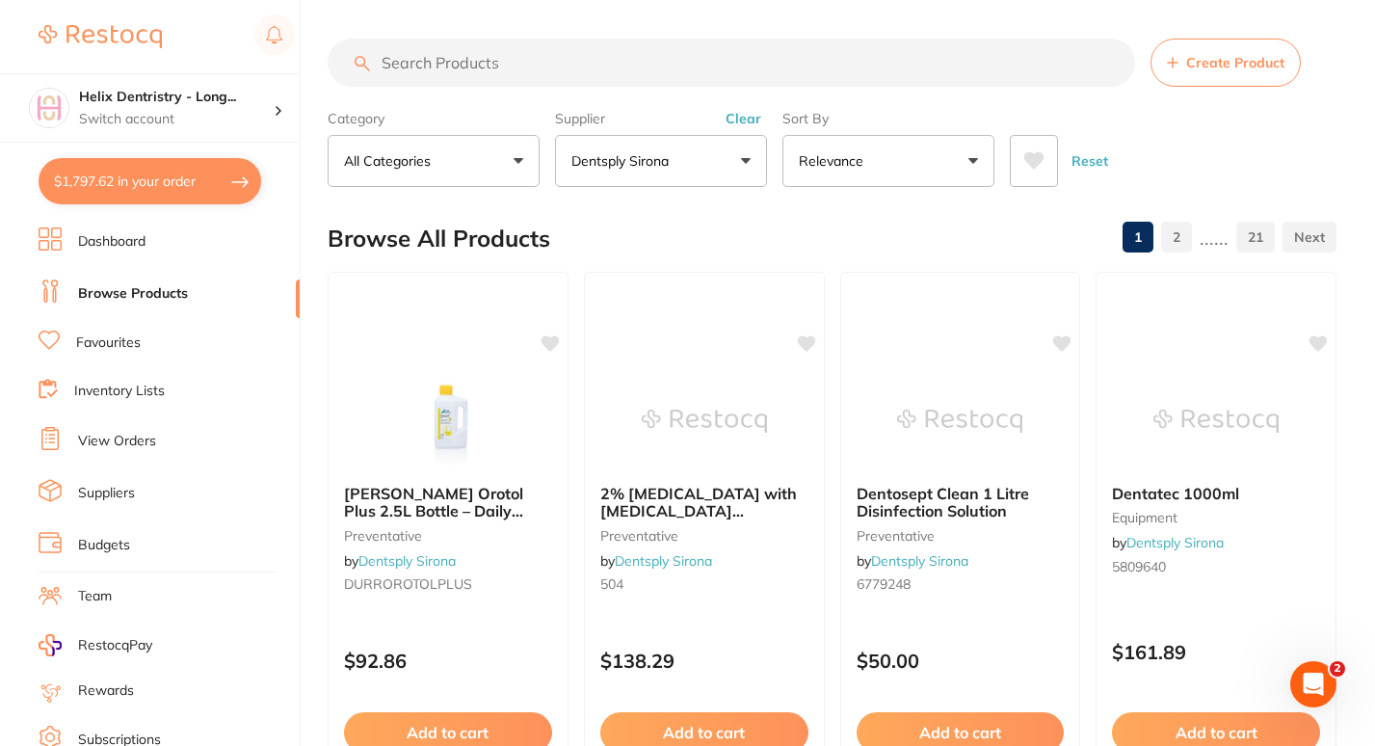
click at [642, 87] on input "search" at bounding box center [732, 63] width 808 height 48
type input "R"
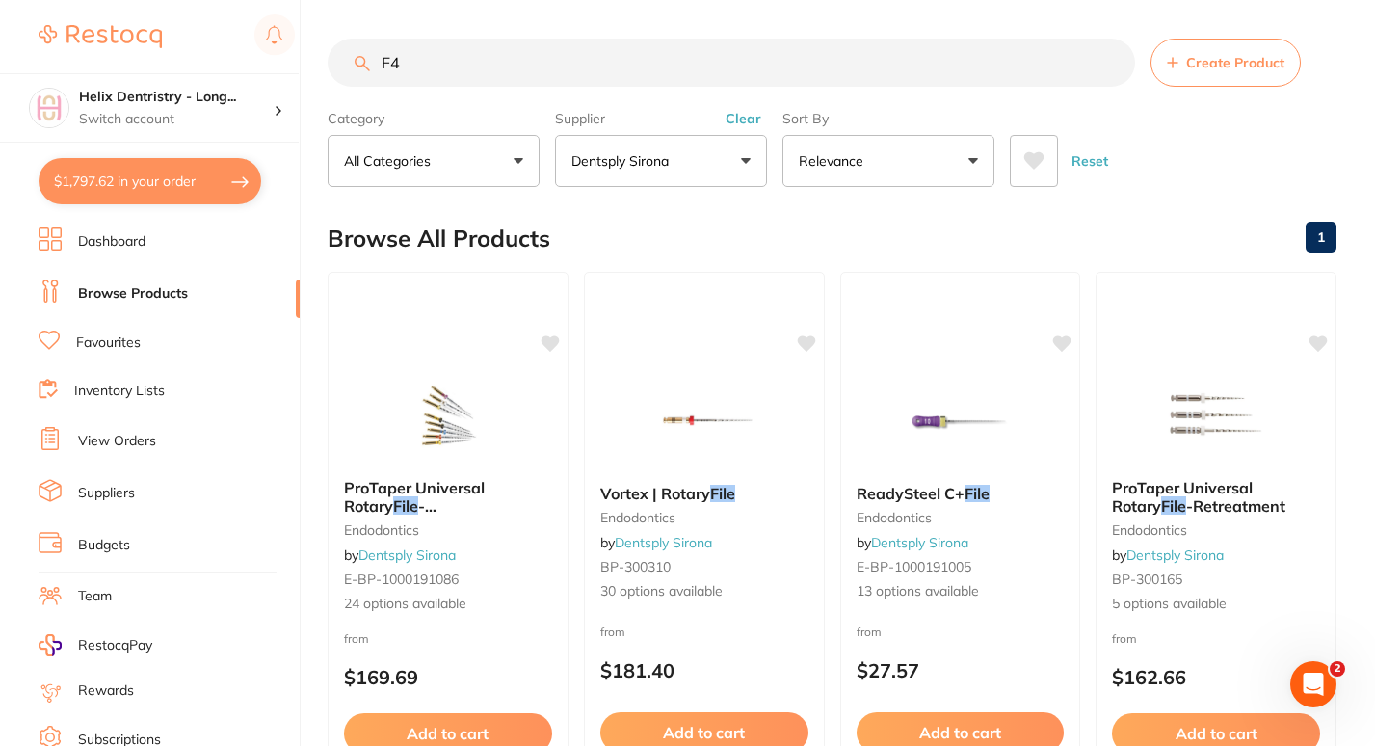
type input "F"
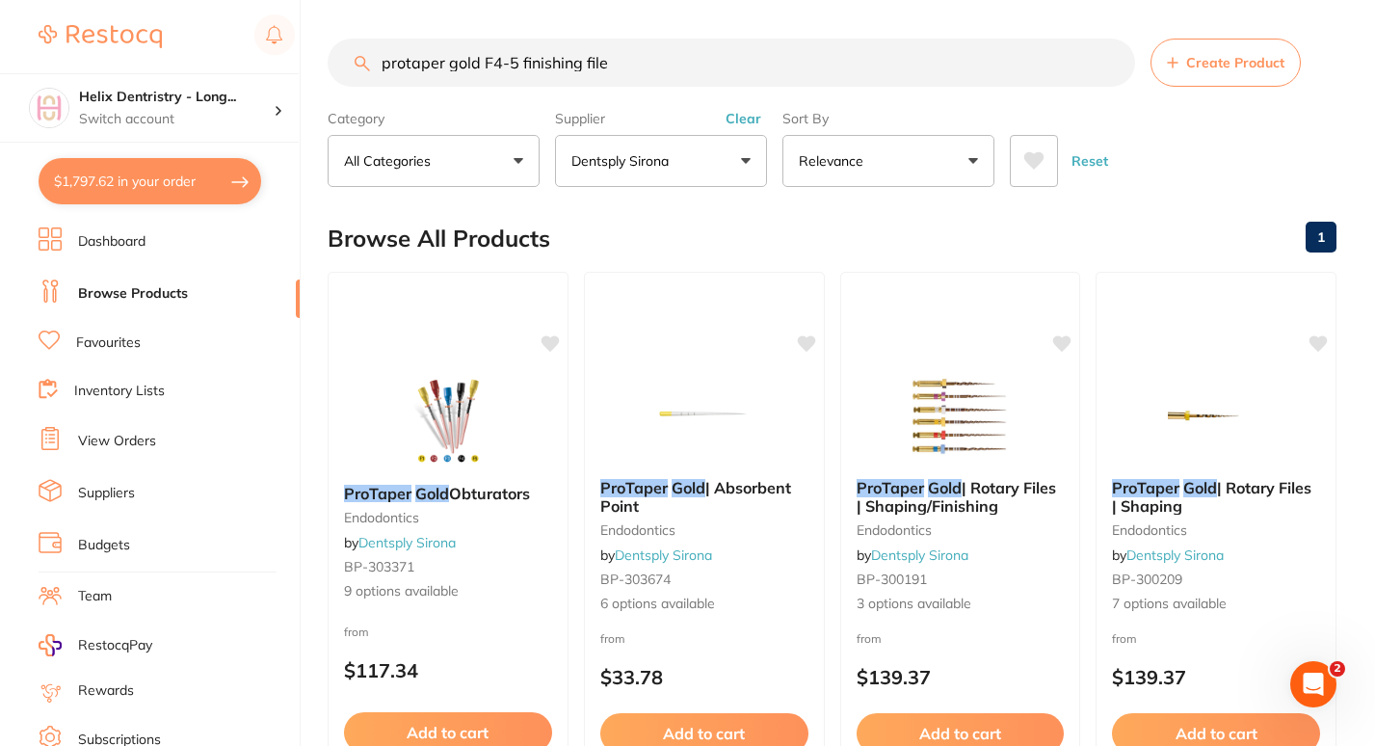
type input "protaper gold F4-5 finishing file"
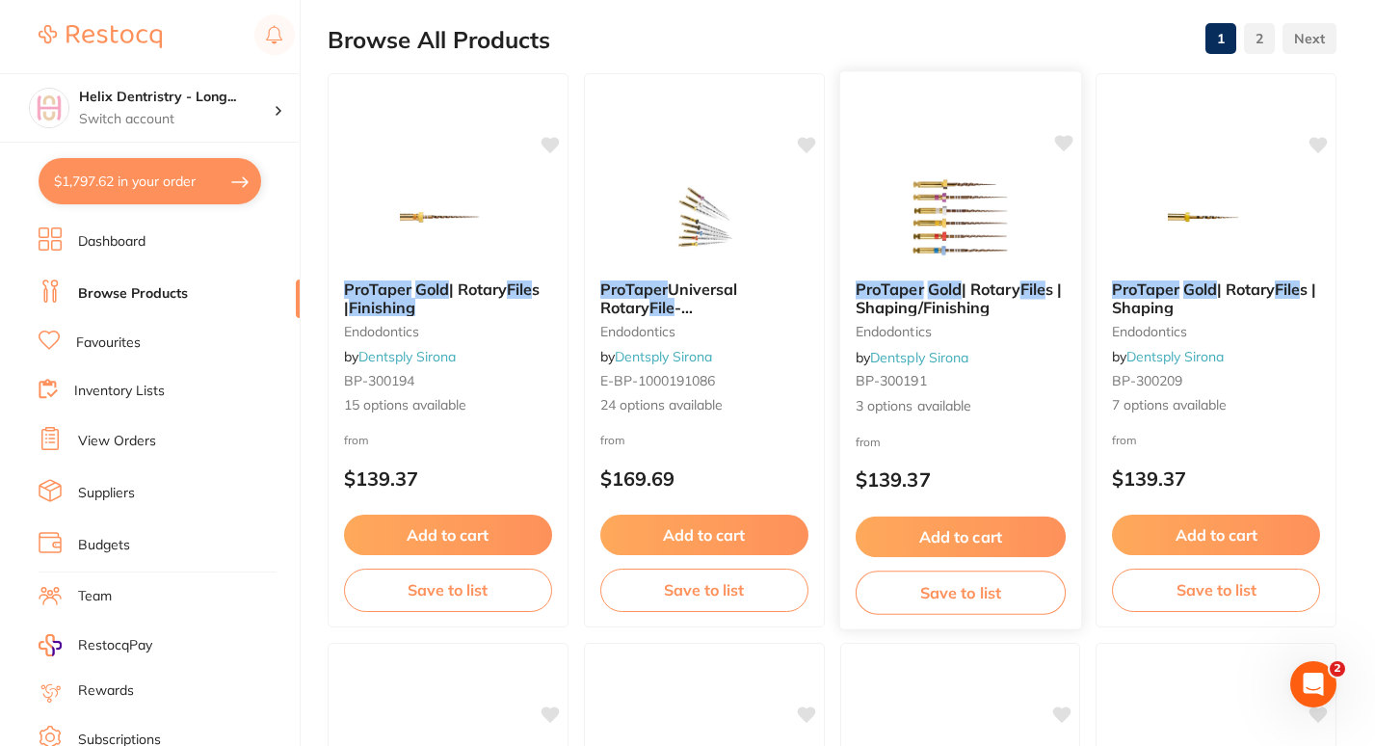
scroll to position [200, 0]
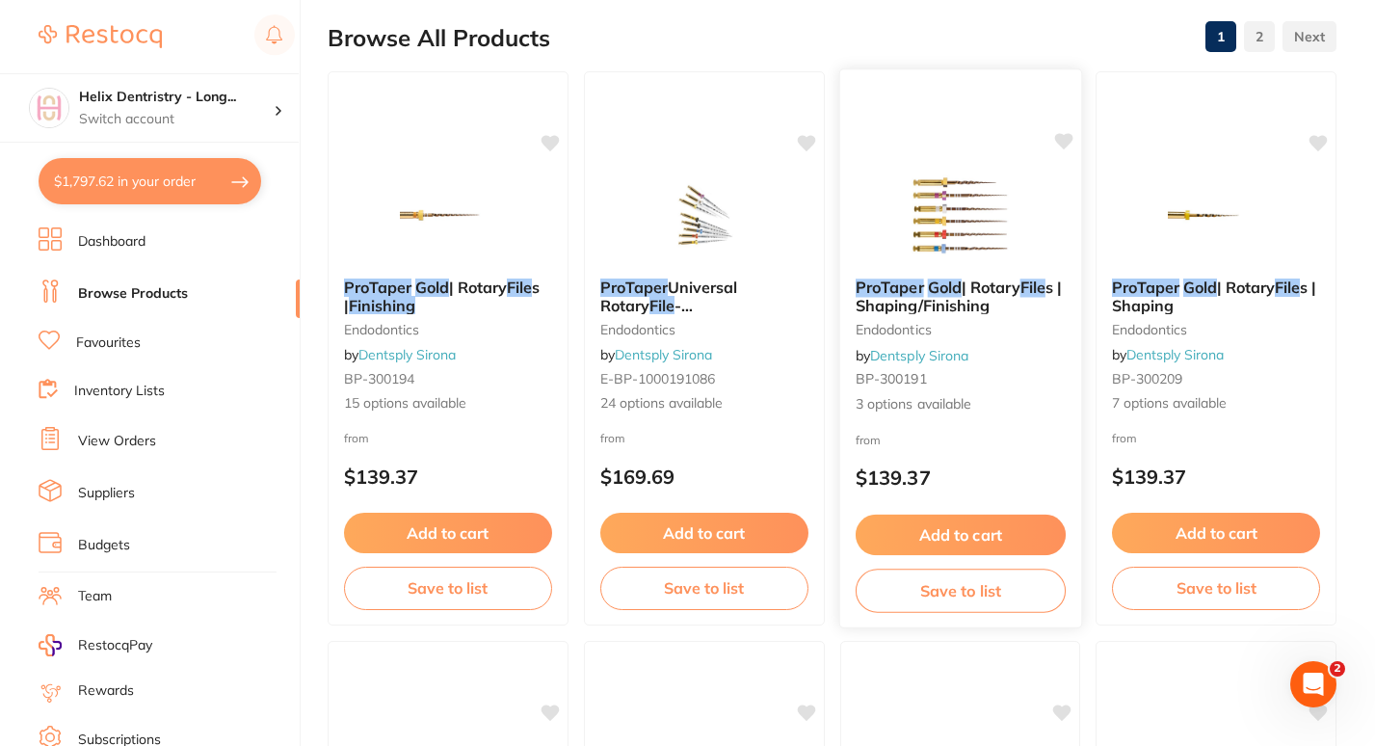
click at [977, 308] on span "s | Shaping/Finishing" at bounding box center [958, 297] width 206 height 38
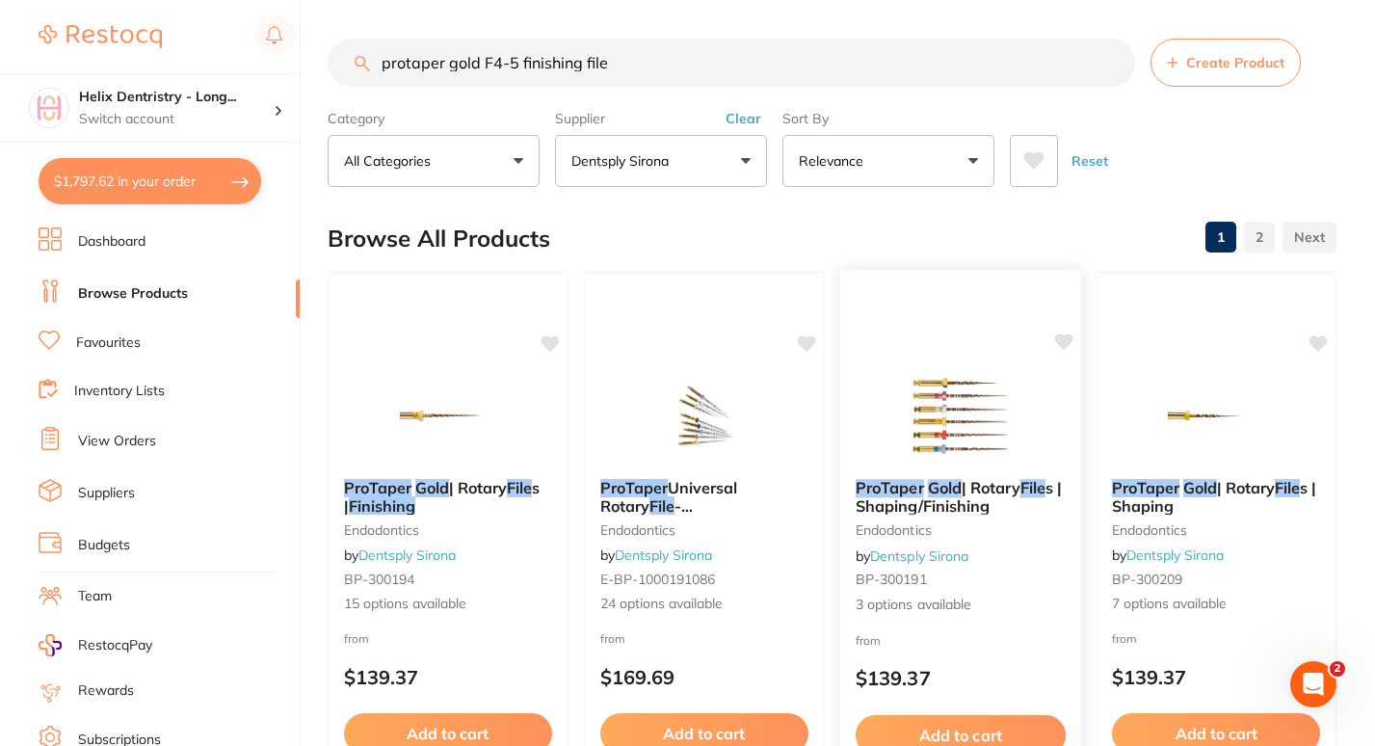
click at [917, 465] on div "ProTaper Gold | Rotary File s | Shaping/Finishing endodontics by Dentsply Siron…" at bounding box center [959, 547] width 241 height 167
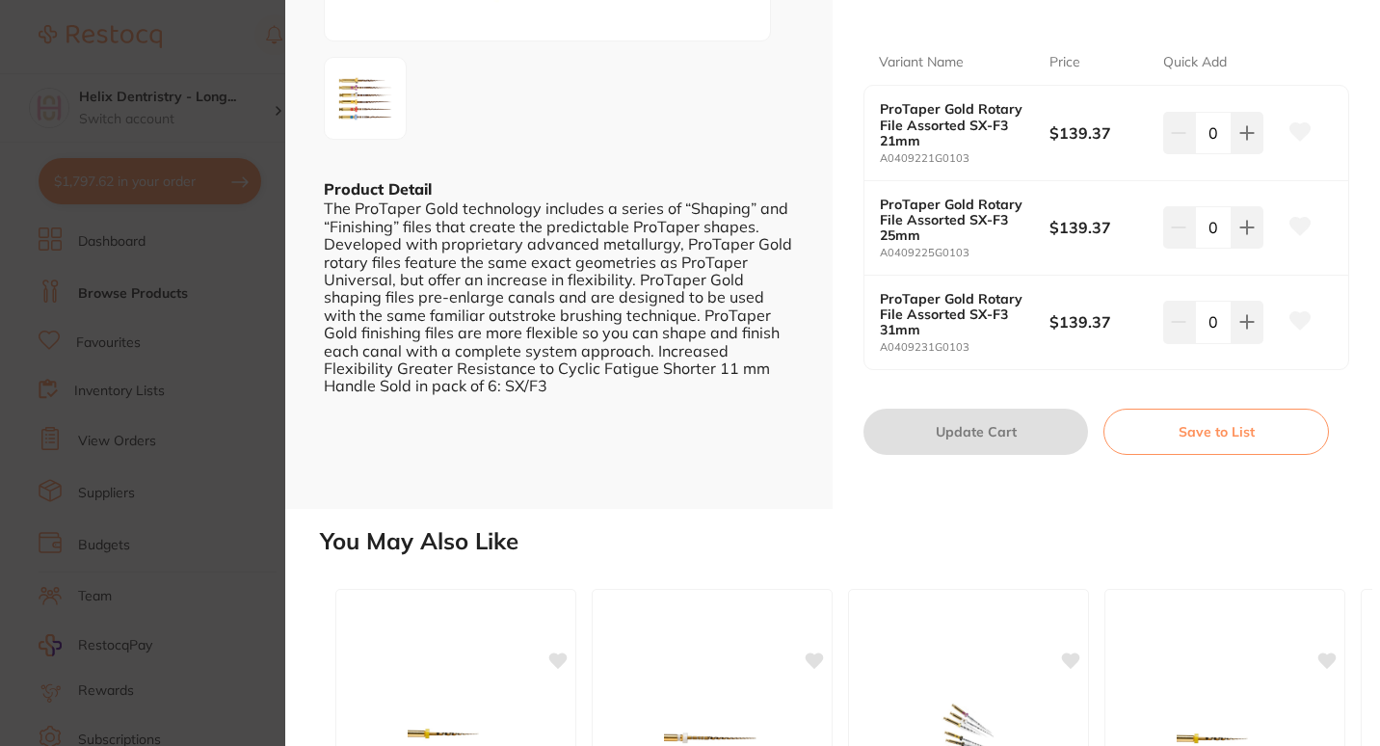
scroll to position [389, 0]
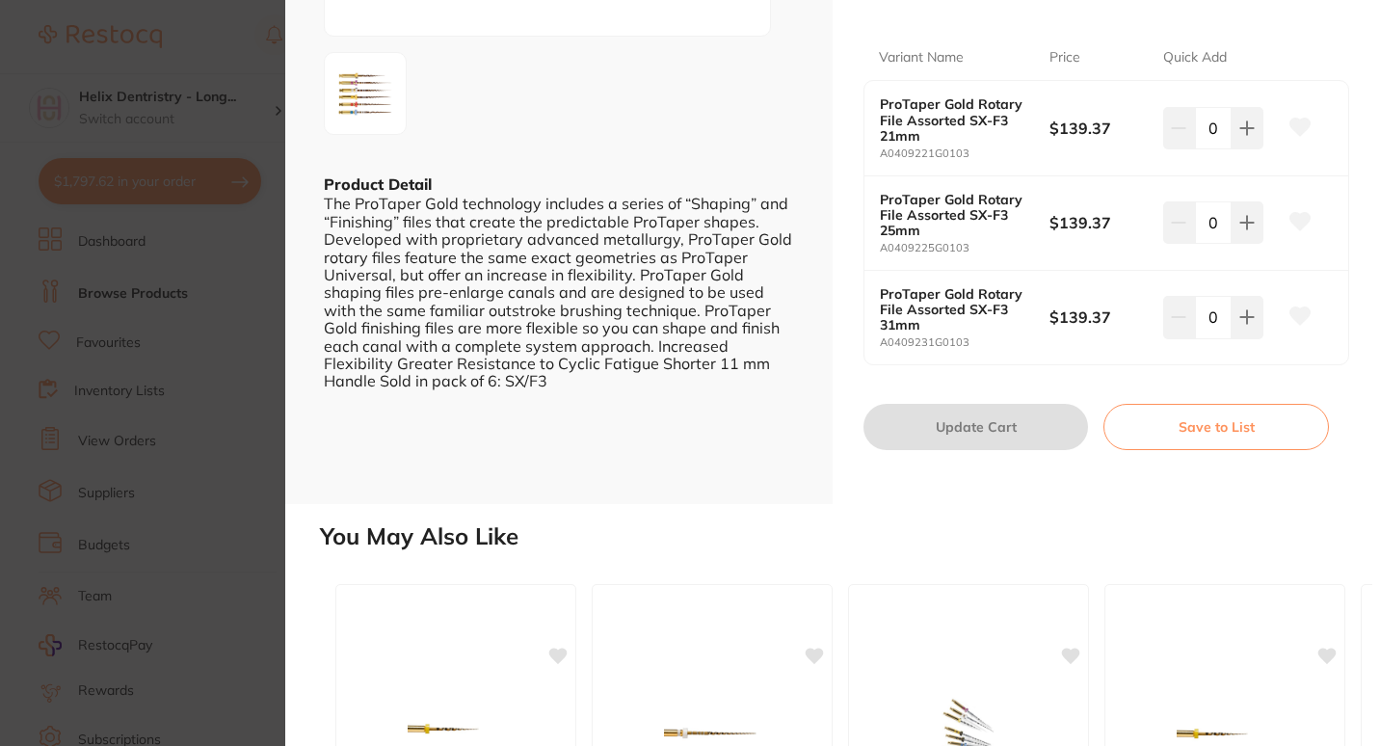
click at [199, 374] on section "ProTaper Gold | Rotary Files | Shaping/Finishing endodontics by Dentsply Sirona…" at bounding box center [690, 373] width 1380 height 746
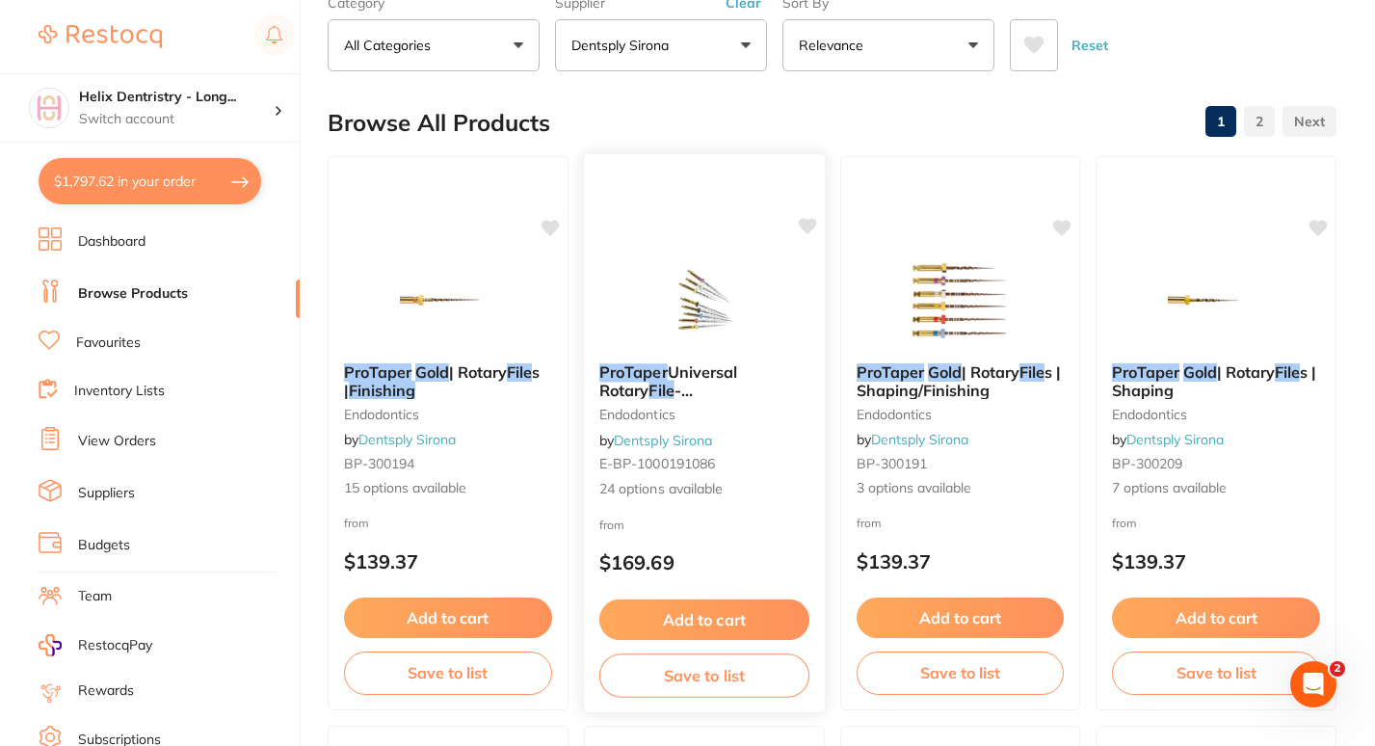
scroll to position [115, 0]
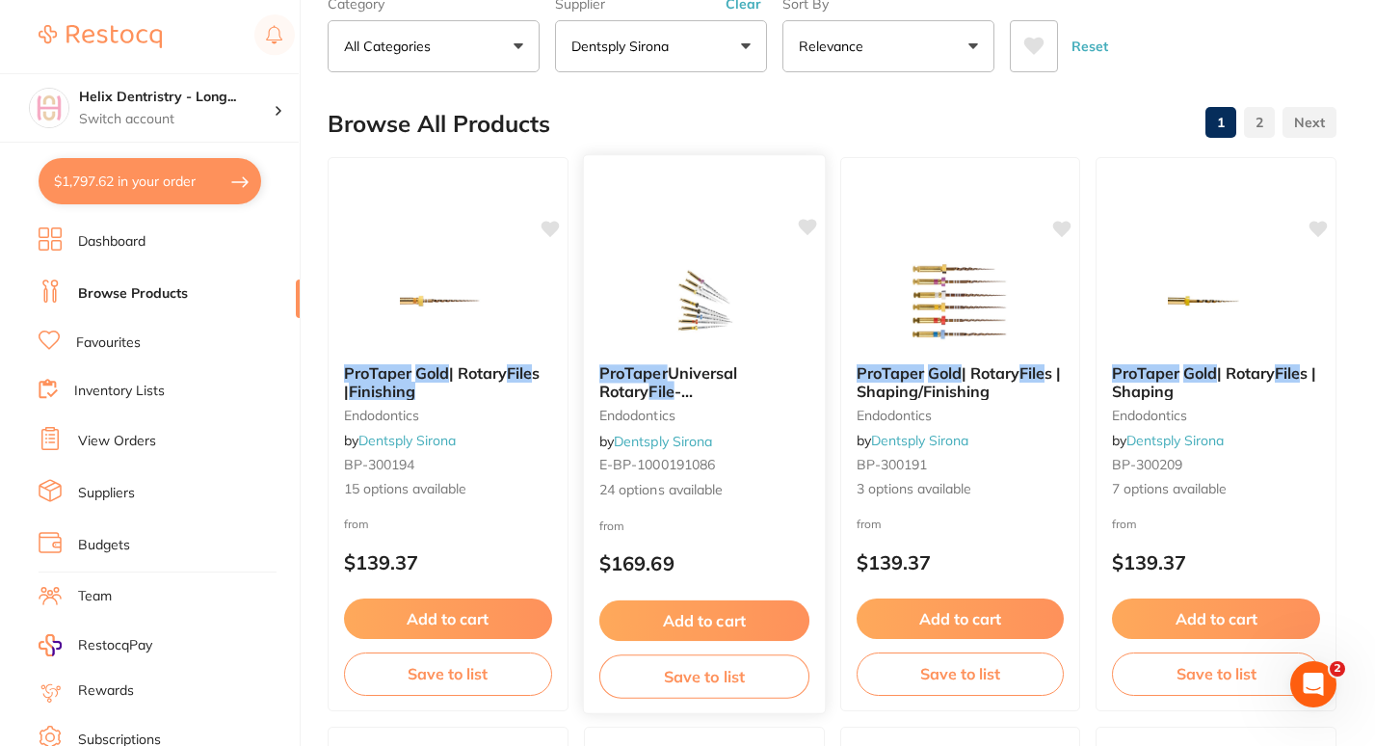
click at [742, 510] on div "ProTaper Universal Rotary File -Shaping|Finishing endodontics by Dentsply Siron…" at bounding box center [704, 432] width 241 height 167
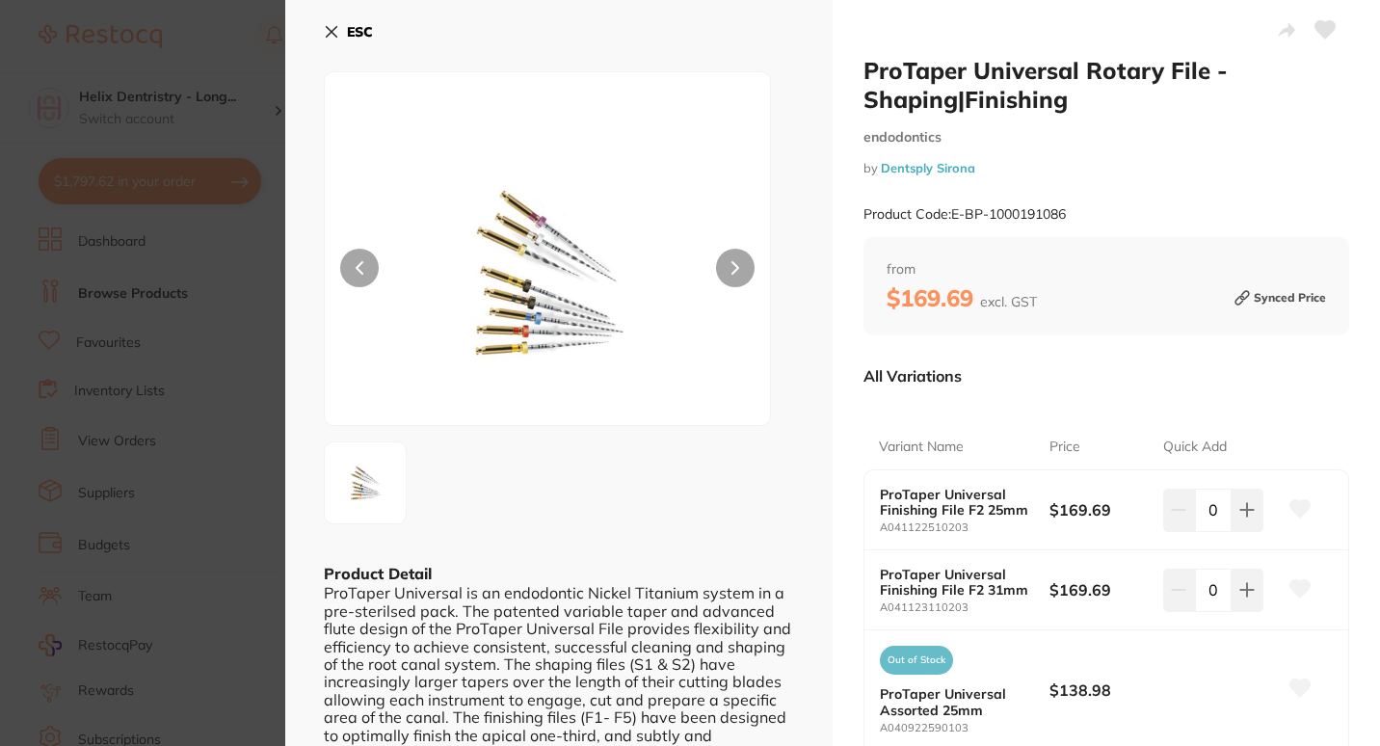
click at [260, 369] on section "ProTaper Universal Rotary File -Shaping|Finishing endodontics by Dentsply Siron…" at bounding box center [690, 373] width 1380 height 746
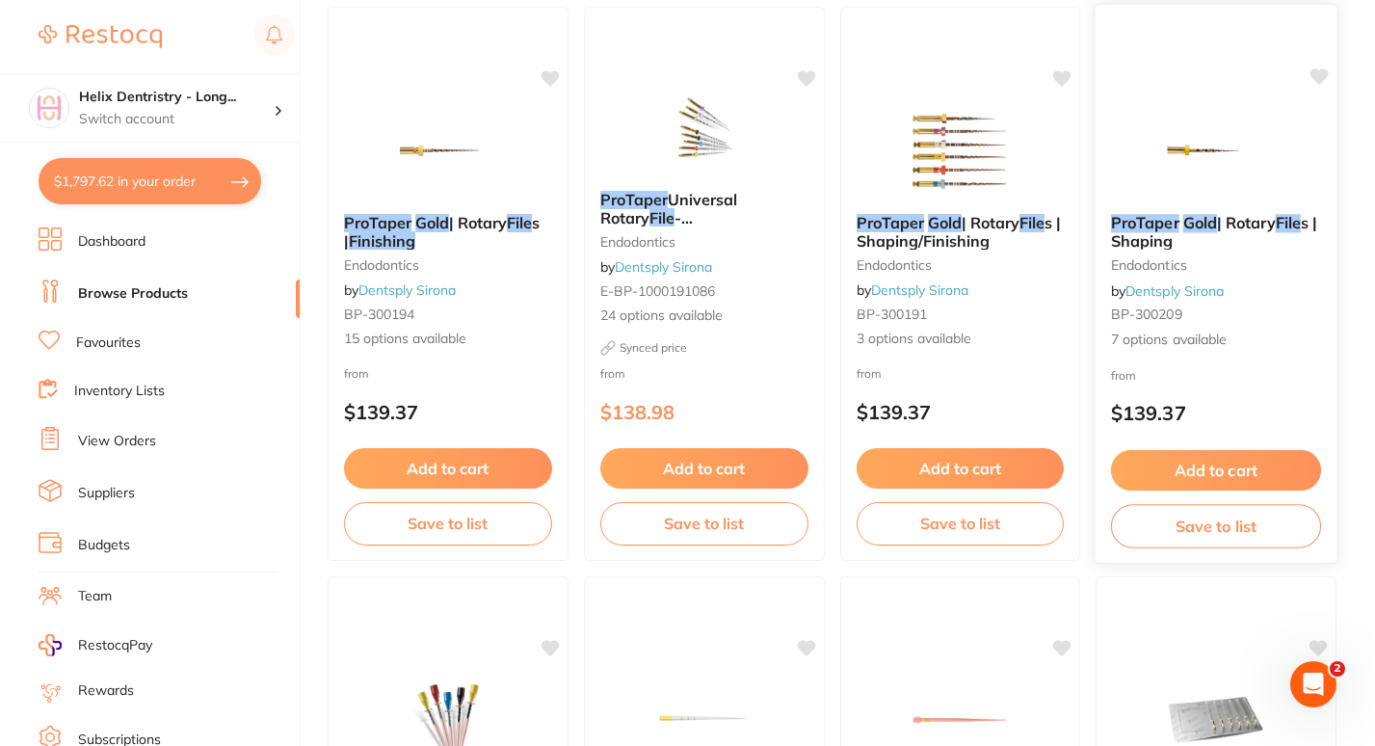
scroll to position [264, 0]
click at [491, 217] on span "| Rotary" at bounding box center [478, 223] width 59 height 19
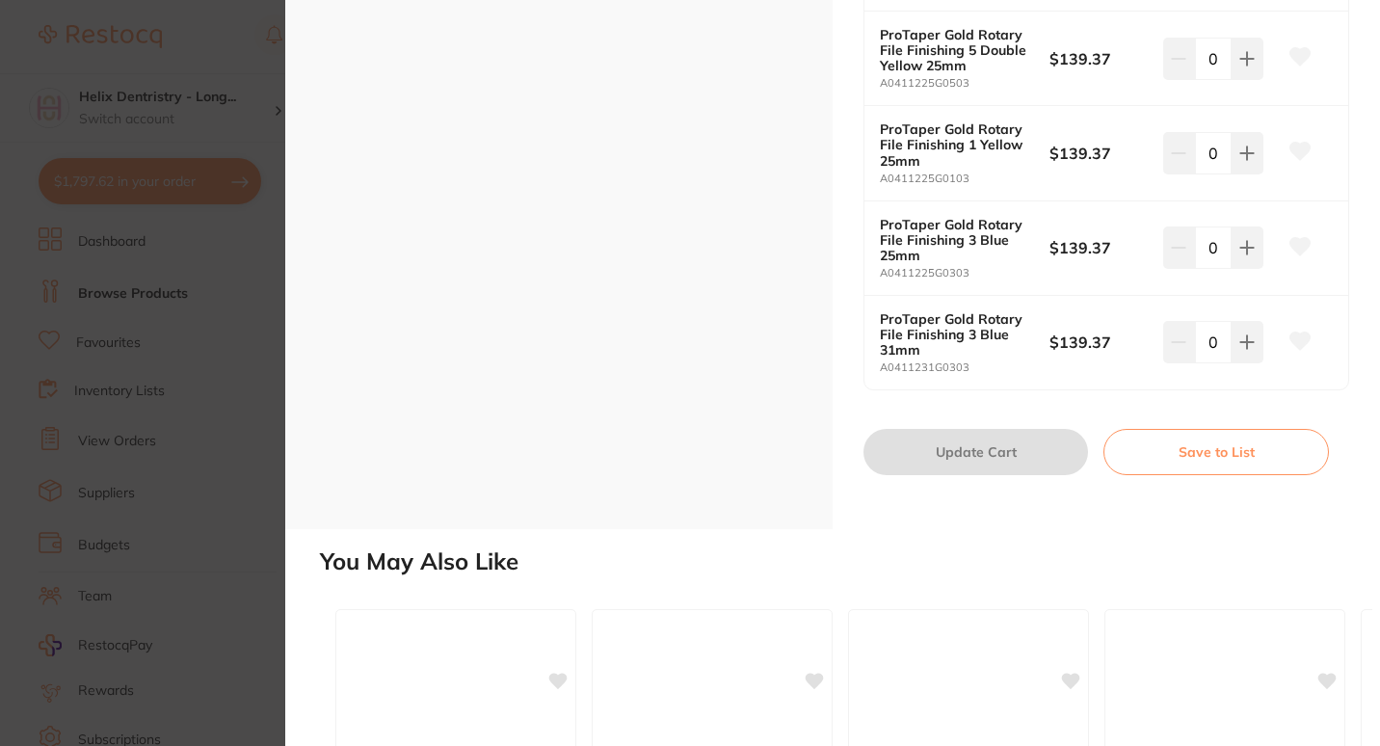
scroll to position [1472, 0]
click at [282, 319] on section "ProTaper Gold | Rotary Files | Finishing endodontics by Dentsply Sirona Product…" at bounding box center [690, 373] width 1380 height 746
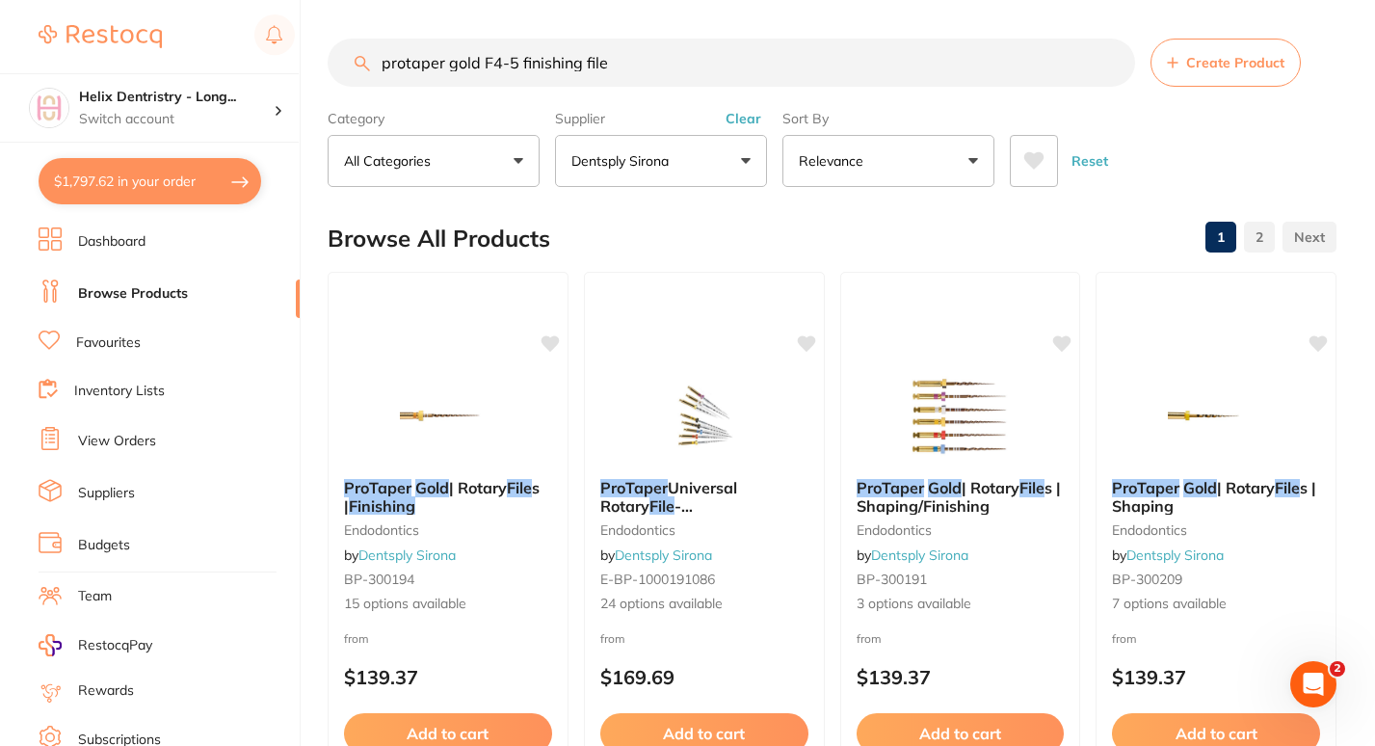
click at [199, 176] on button "$1,797.62 in your order" at bounding box center [150, 181] width 223 height 46
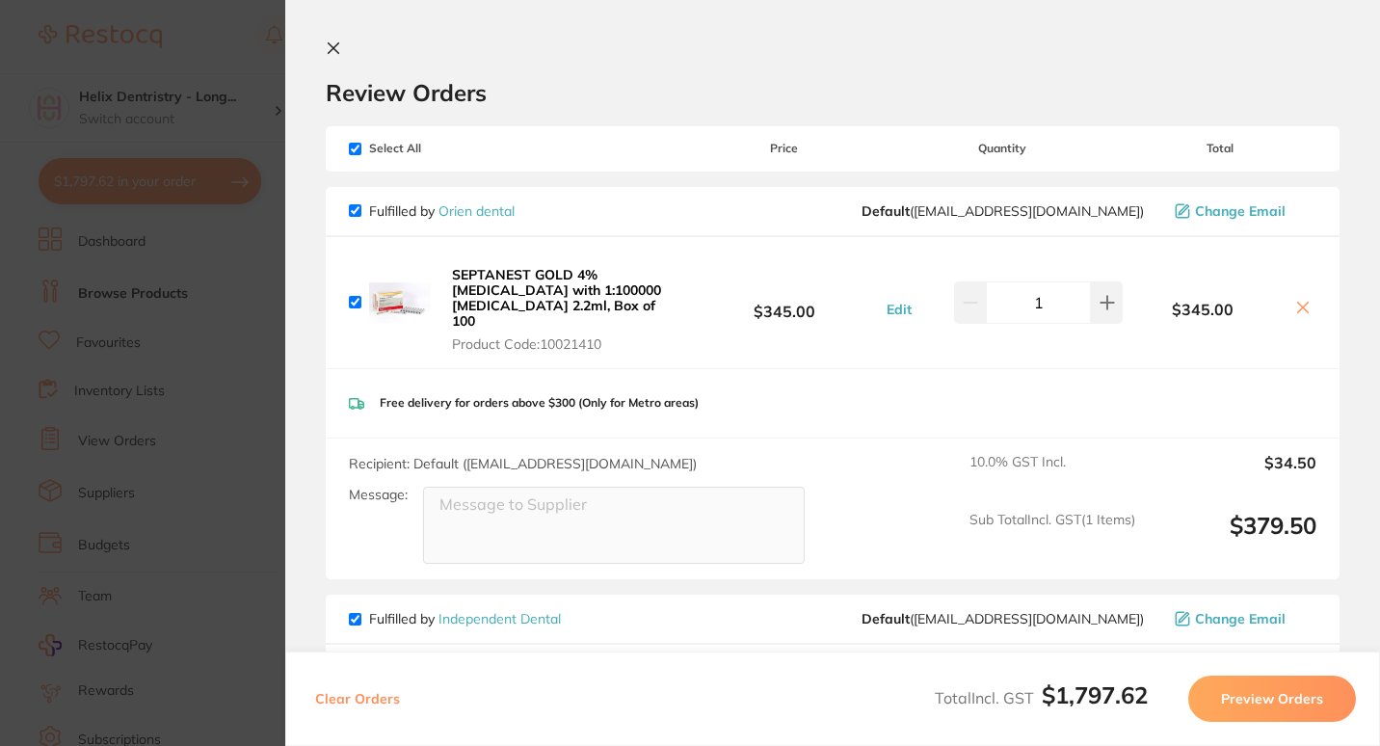
click at [233, 371] on section "Update RRP Set your pre negotiated price for this item. Item Agreed RRP (excl. …" at bounding box center [690, 373] width 1380 height 746
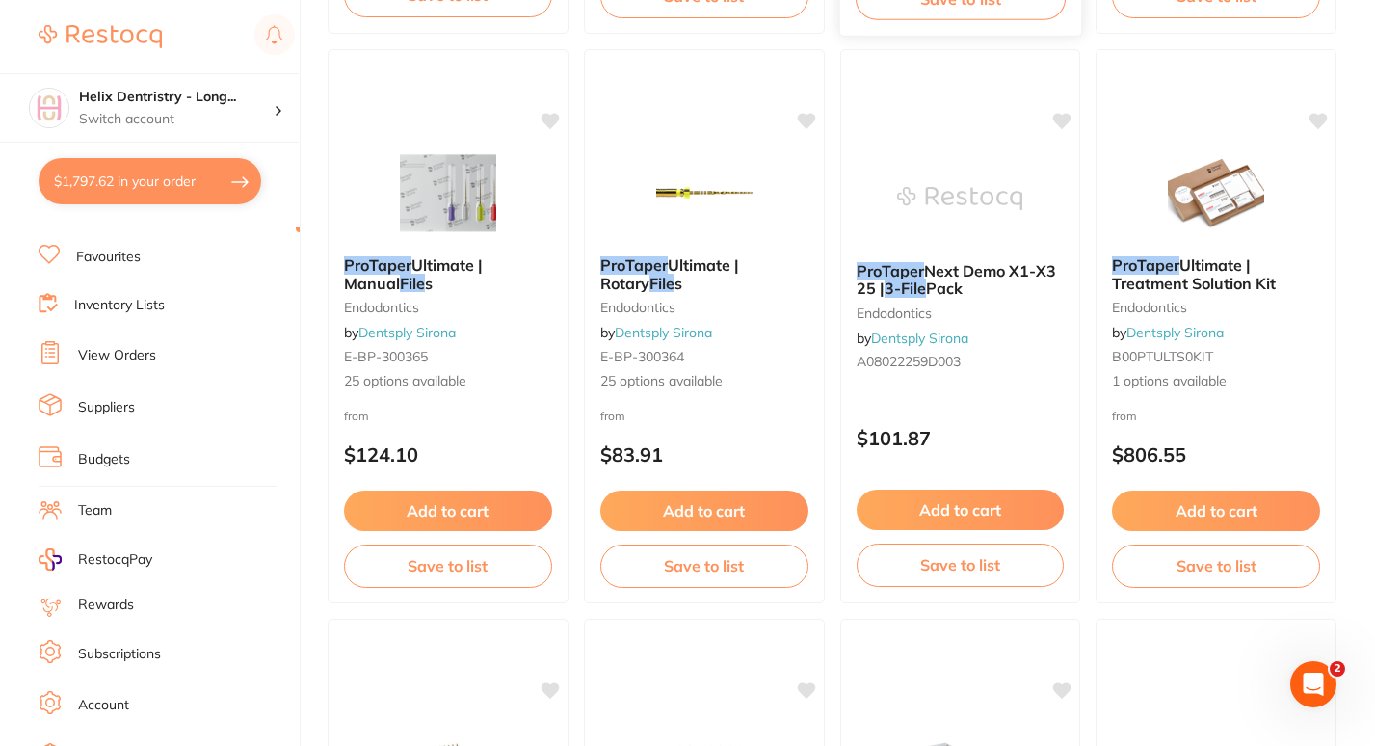
scroll to position [1935, 0]
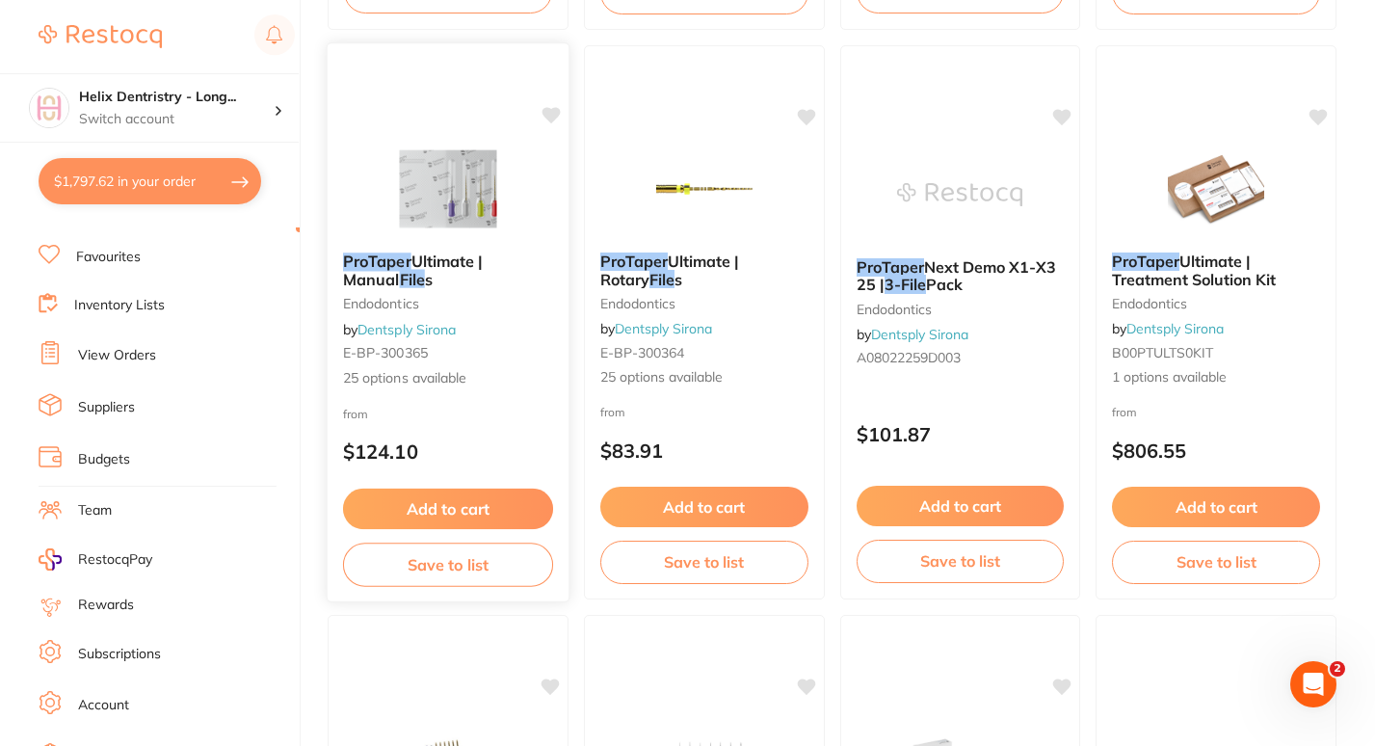
click at [438, 197] on img at bounding box center [448, 188] width 126 height 97
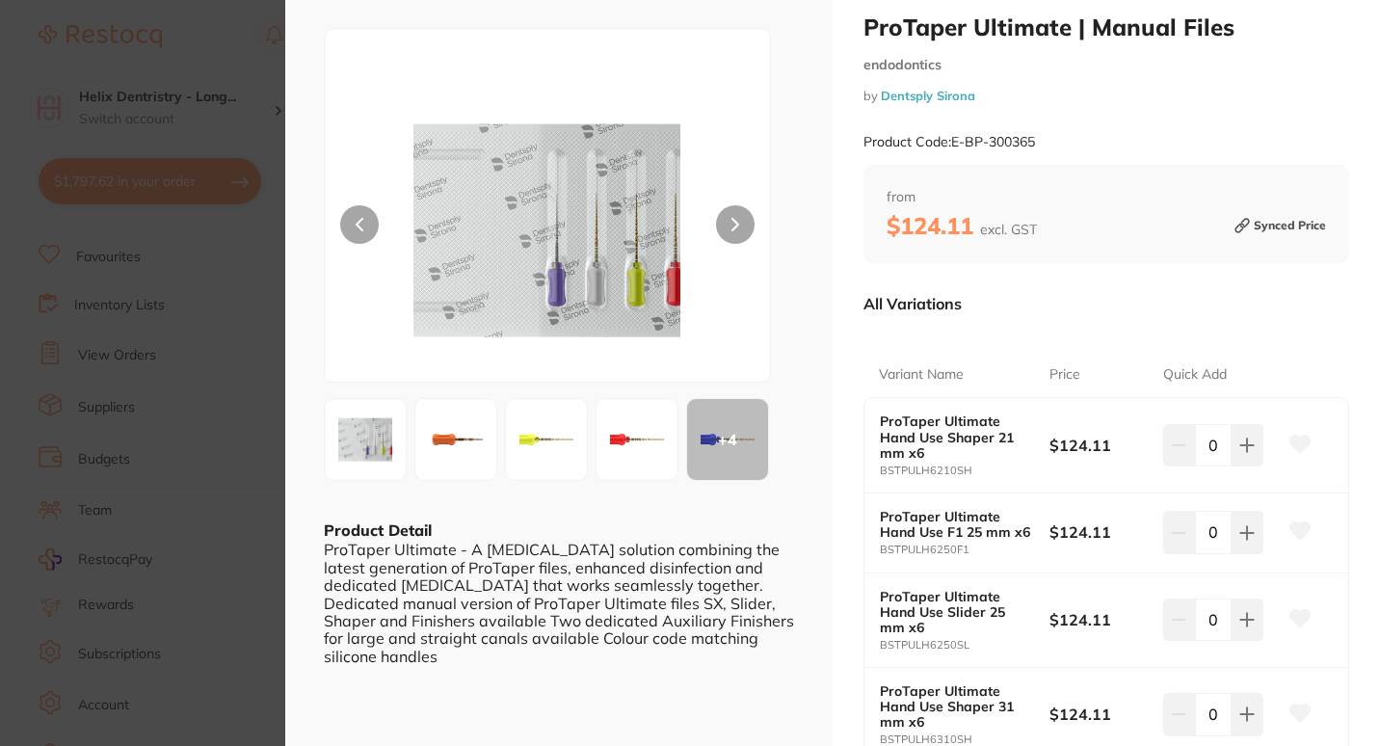
scroll to position [42, 0]
click at [437, 444] on img at bounding box center [455, 440] width 69 height 69
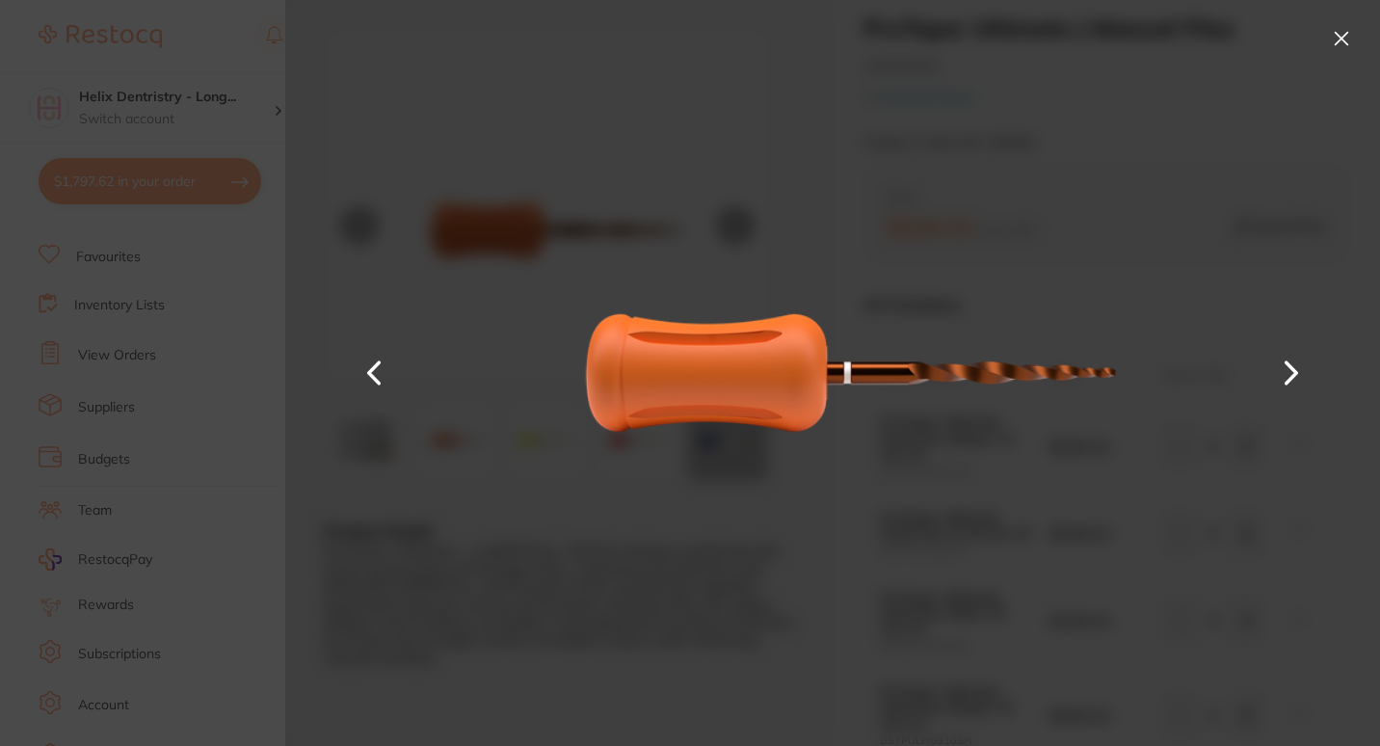
scroll to position [0, 0]
click at [1292, 371] on button at bounding box center [1291, 373] width 46 height 373
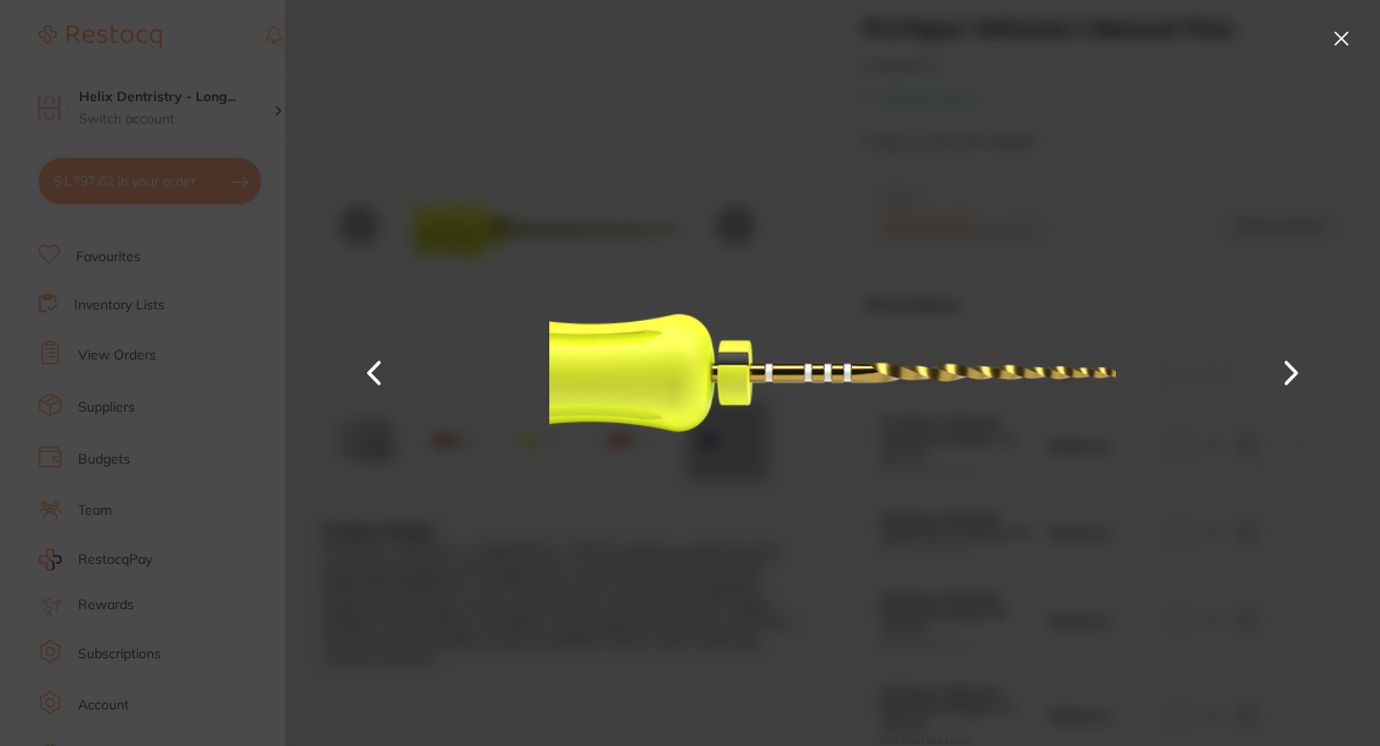
click at [1292, 371] on button at bounding box center [1291, 373] width 46 height 373
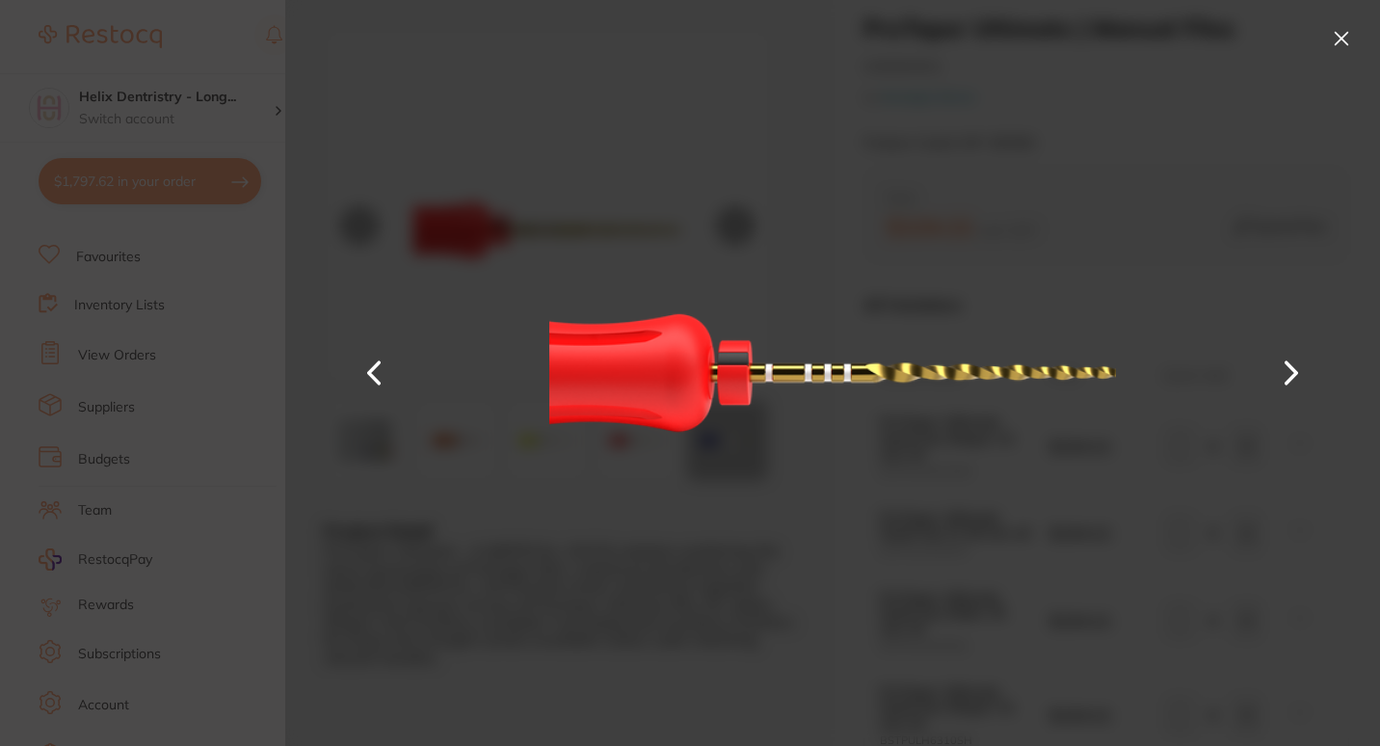
click at [1292, 371] on button at bounding box center [1291, 373] width 46 height 373
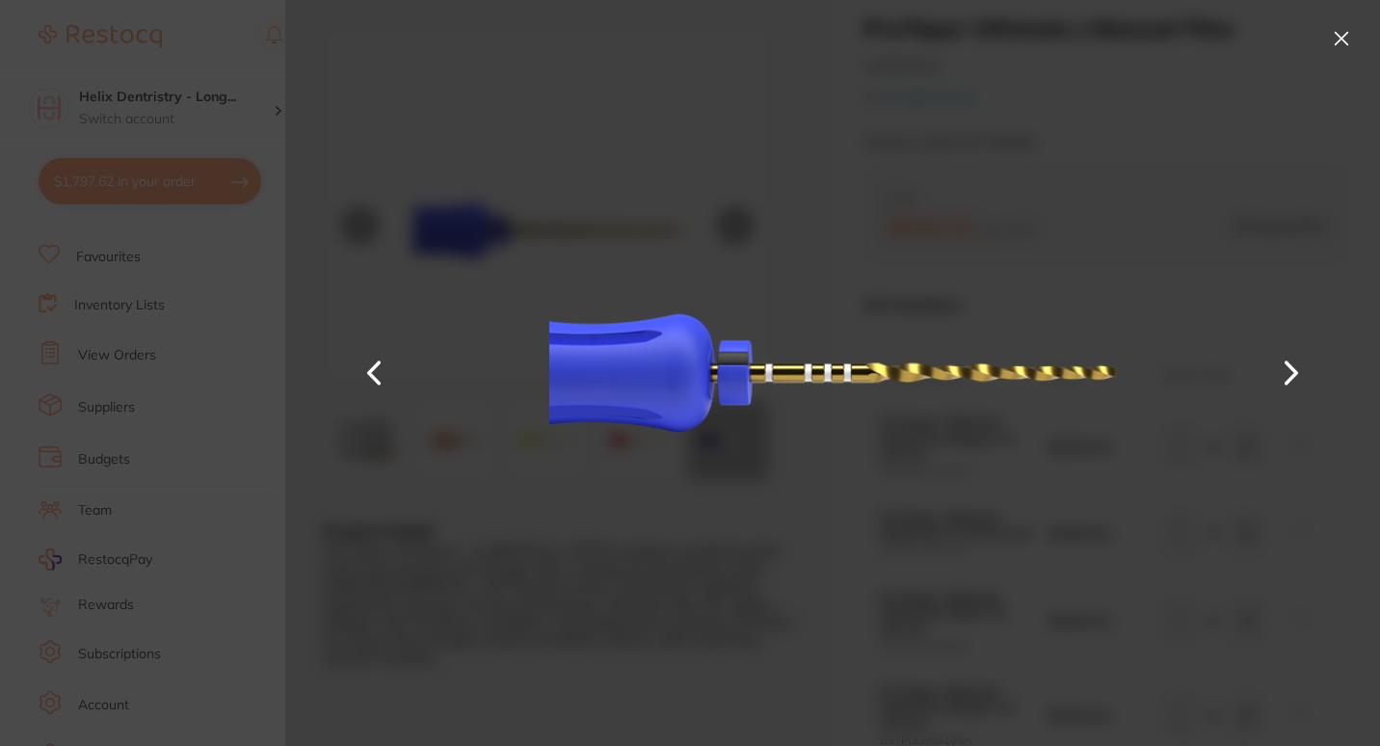
click at [1337, 31] on button at bounding box center [1341, 38] width 31 height 31
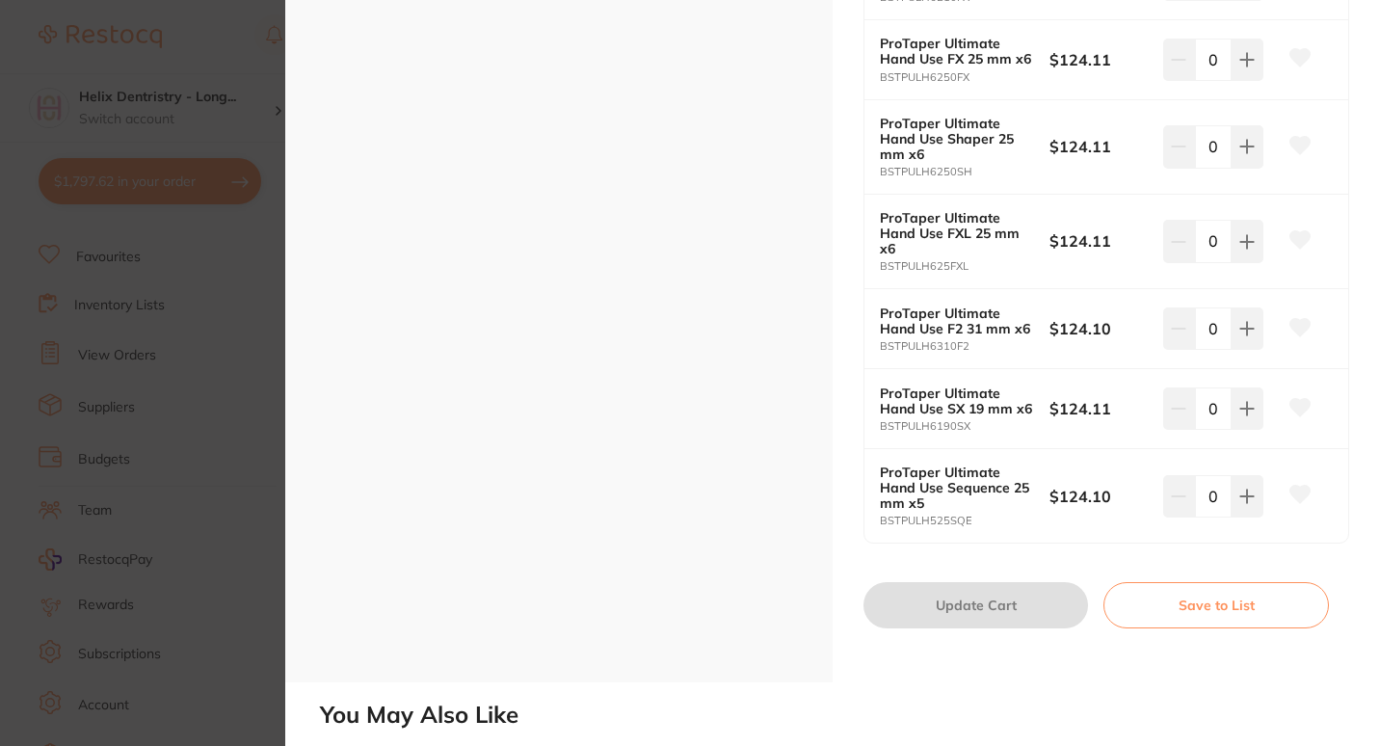
scroll to position [2075, 0]
click at [960, 489] on b "ProTaper Ultimate Hand Use Sequence 25 mm x5" at bounding box center [956, 486] width 153 height 46
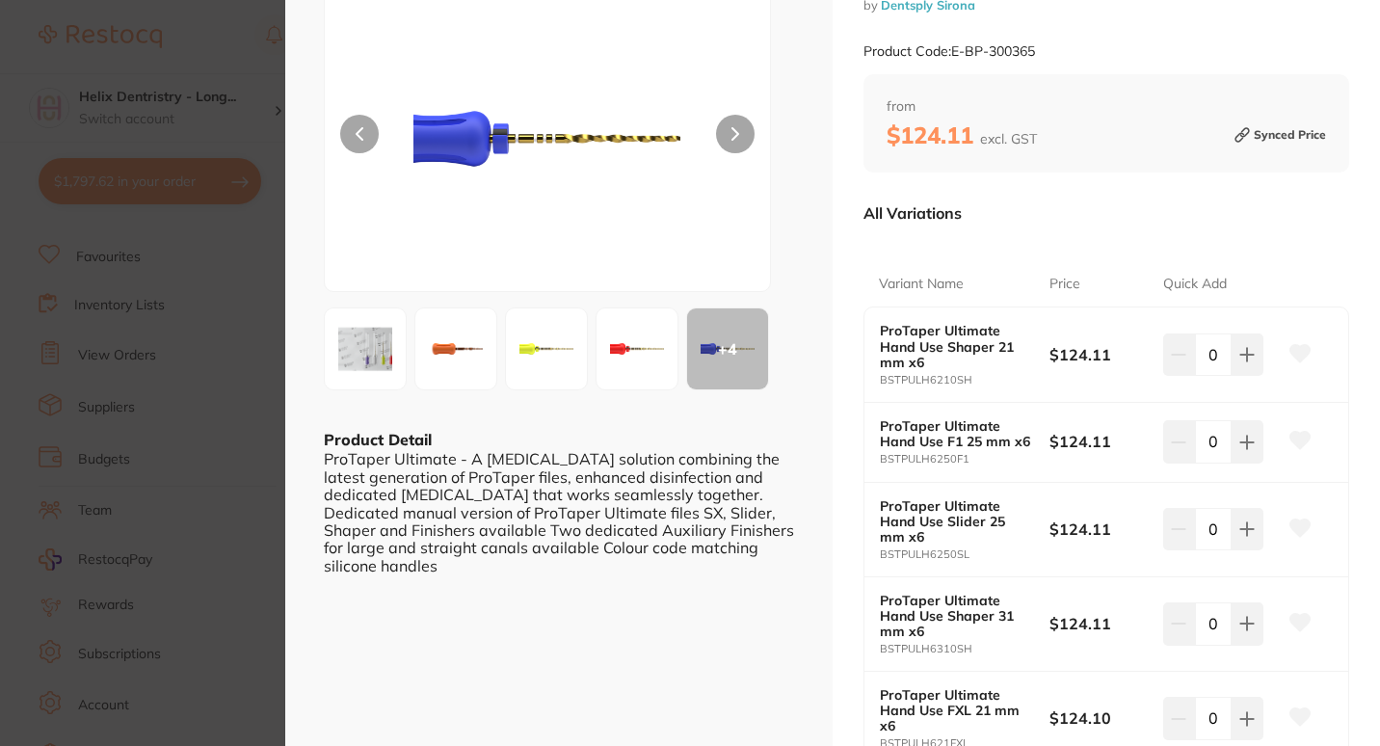
scroll to position [0, 0]
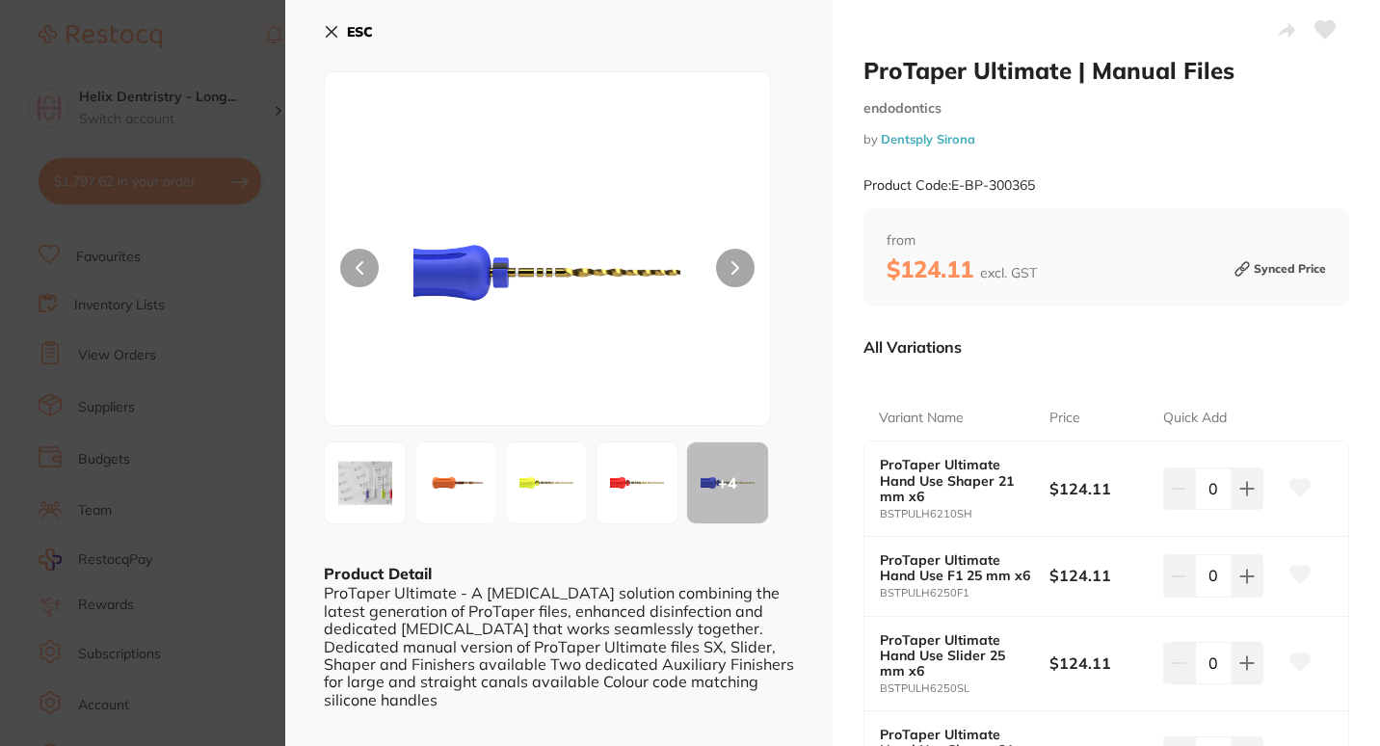
click at [741, 276] on button at bounding box center [735, 268] width 39 height 39
click at [334, 29] on icon at bounding box center [332, 32] width 11 height 11
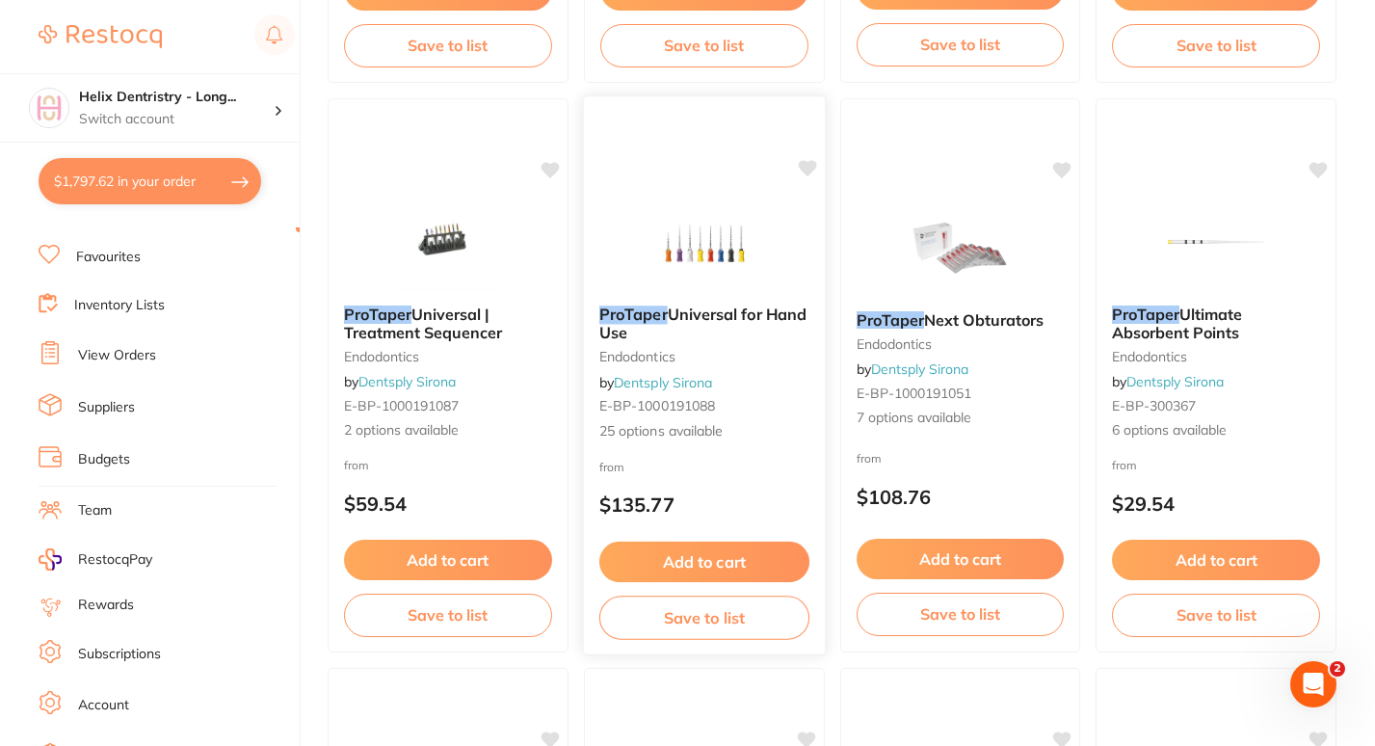
scroll to position [2456, 0]
